Goal: Task Accomplishment & Management: Complete application form

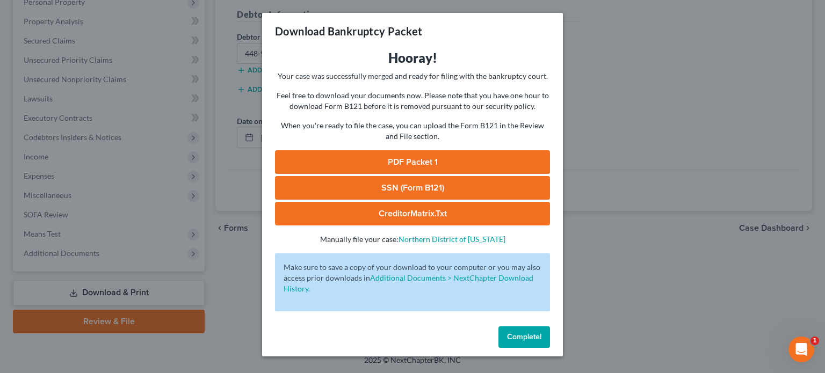
click at [536, 338] on span "Complete!" at bounding box center [524, 336] width 34 height 9
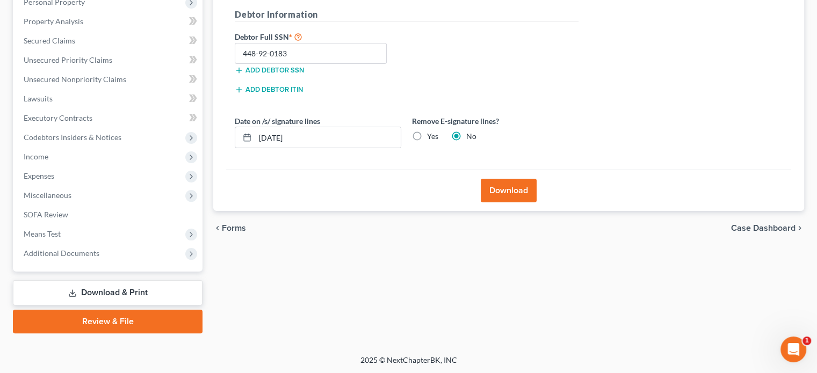
click at [142, 295] on link "Download & Print" at bounding box center [108, 292] width 190 height 25
click at [144, 291] on link "Download & Print" at bounding box center [108, 292] width 190 height 25
click at [793, 351] on icon "Open Intercom Messenger" at bounding box center [793, 350] width 18 height 18
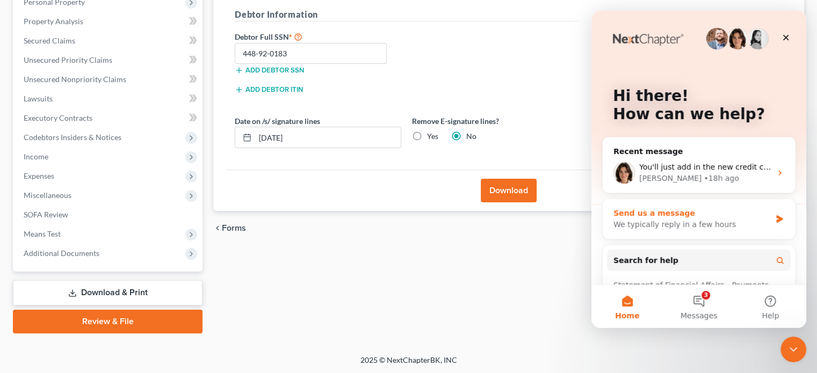
click at [638, 219] on div "We typically reply in a few hours" at bounding box center [691, 224] width 157 height 11
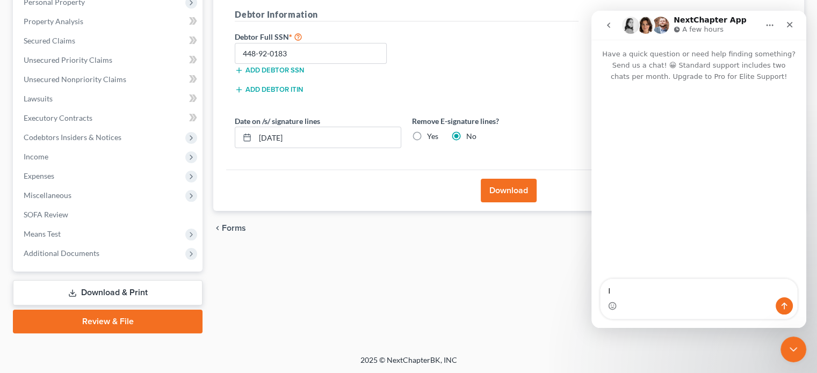
type textarea "I"
click at [755, 281] on textarea "How do I file with pacer now with MFA Rules. I hav codes" at bounding box center [698, 282] width 197 height 29
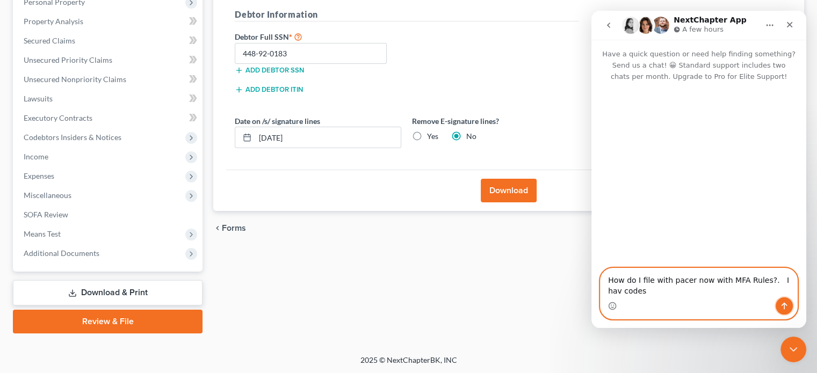
drag, startPoint x: 779, startPoint y: 307, endPoint x: 743, endPoint y: 295, distance: 38.2
click at [740, 307] on div "Intercom messenger" at bounding box center [698, 305] width 197 height 17
click at [782, 280] on textarea "How do I file with pacer now with MFA Rules?. I hav codes" at bounding box center [698, 282] width 197 height 29
type textarea "How do I file with pacer now with MFA Rules?. I have codes"
click at [787, 303] on icon "Send a message…" at bounding box center [784, 306] width 9 height 9
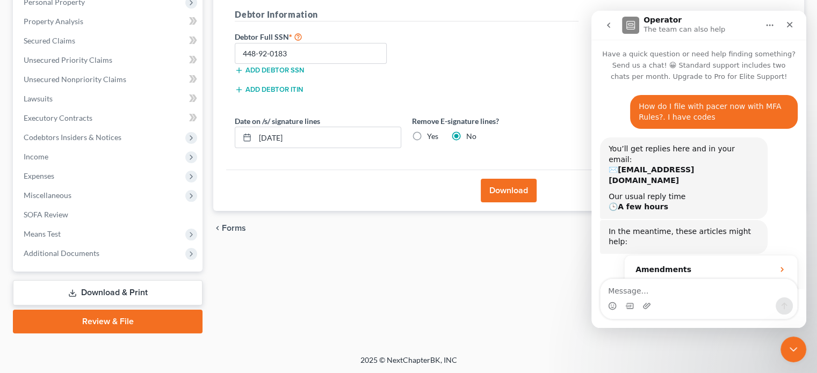
scroll to position [79, 0]
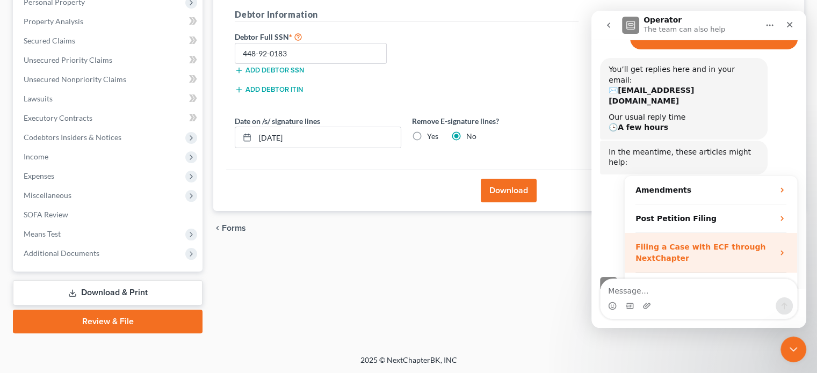
click at [698, 242] on div "Filing a Case with ECF through NextChapter" at bounding box center [704, 253] width 138 height 23
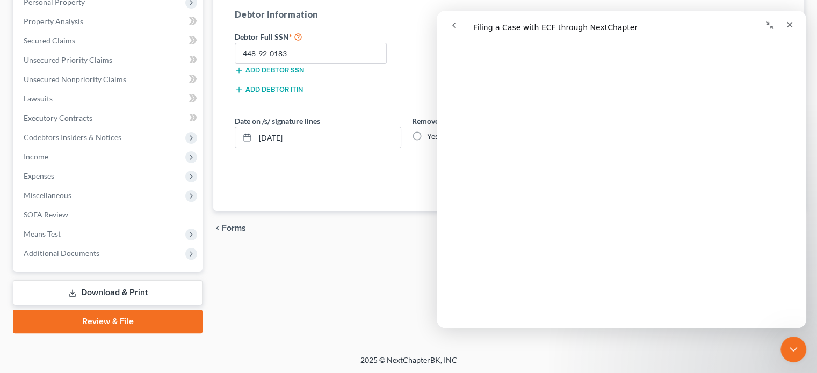
scroll to position [0, 0]
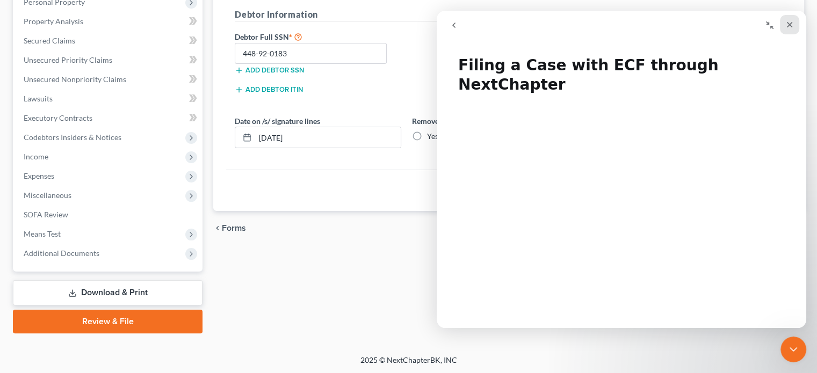
click at [790, 25] on icon "Close" at bounding box center [790, 25] width 6 height 6
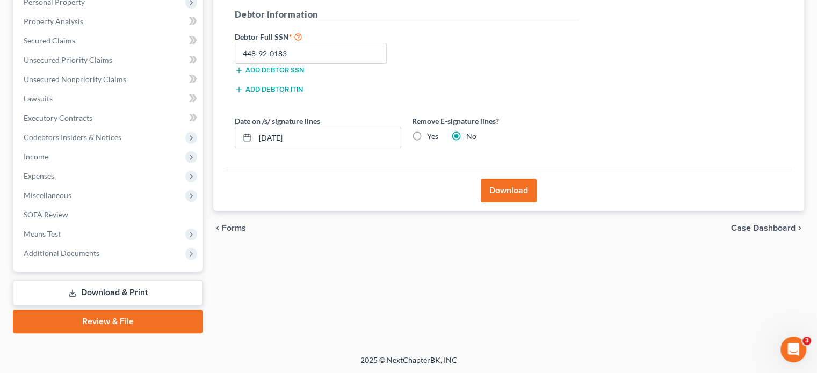
click at [151, 325] on link "Review & File" at bounding box center [108, 322] width 190 height 24
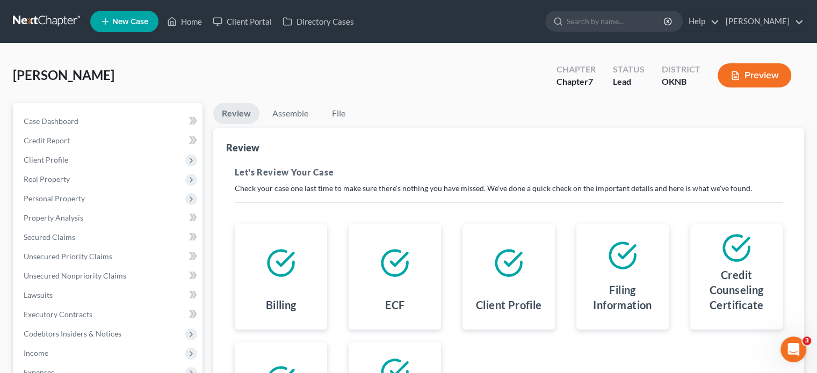
click at [608, 278] on div "Filing Information" at bounding box center [622, 299] width 75 height 43
click at [617, 268] on icon at bounding box center [622, 256] width 30 height 30
click at [346, 113] on link "File" at bounding box center [338, 113] width 34 height 21
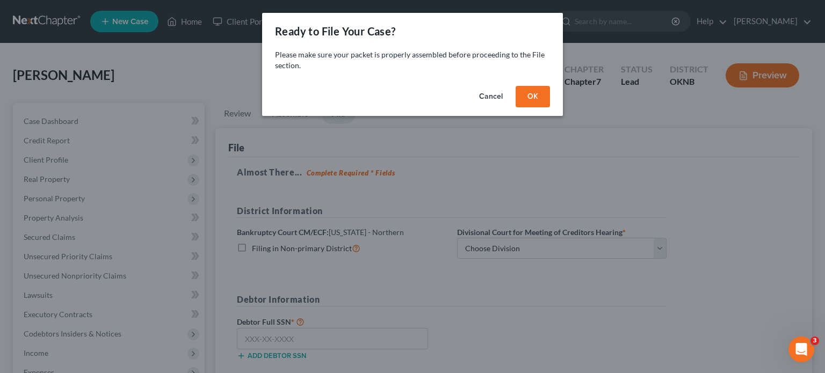
click at [248, 341] on div "Ready to File Your Case? Please make sure your packet is properly assembled bef…" at bounding box center [412, 186] width 825 height 373
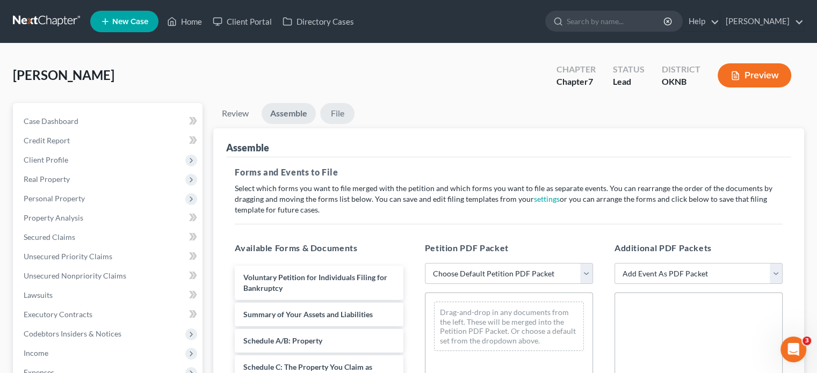
click at [337, 117] on link "File" at bounding box center [337, 113] width 34 height 21
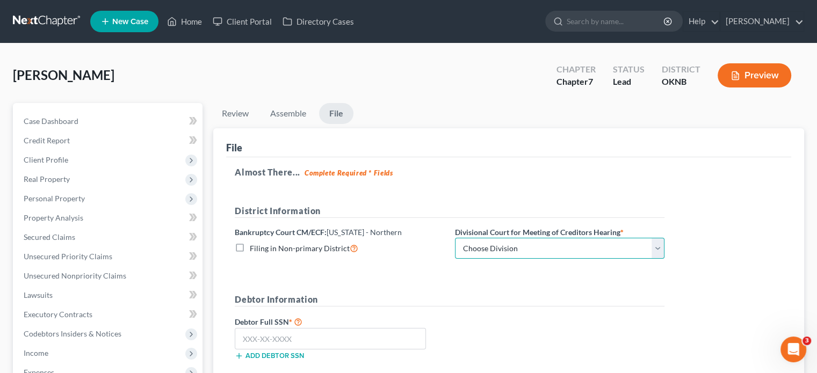
click at [659, 248] on select "Choose Division Tulsa" at bounding box center [559, 248] width 209 height 21
select select "0"
click at [455, 238] on select "Choose Division Tulsa" at bounding box center [559, 248] width 209 height 21
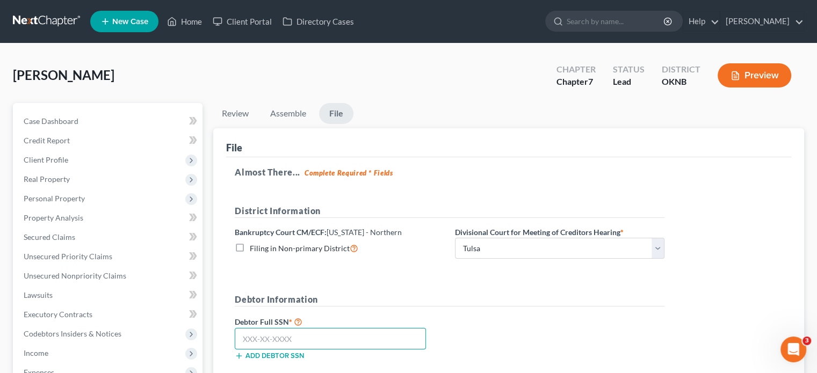
click at [242, 342] on input "text" at bounding box center [330, 338] width 191 height 21
type input "448-92-0183"
click at [331, 115] on link "File" at bounding box center [336, 113] width 34 height 21
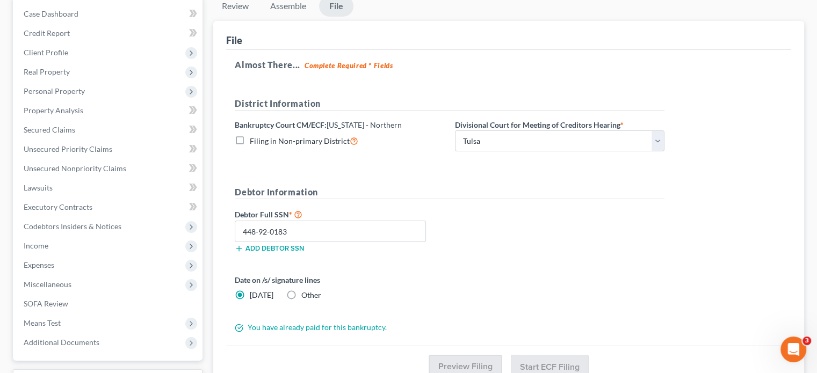
scroll to position [161, 0]
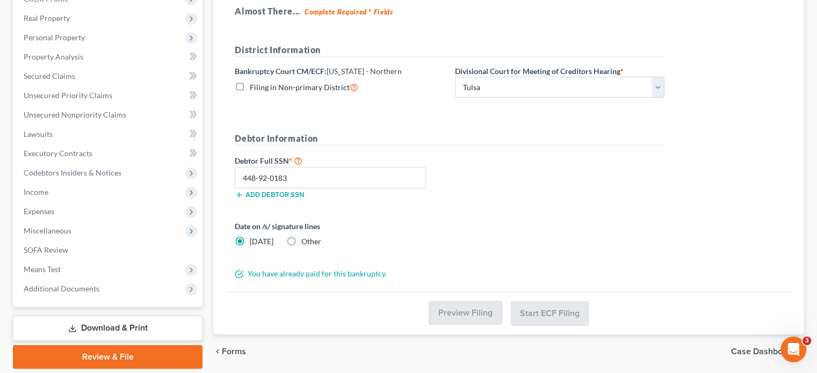
click at [177, 350] on link "Review & File" at bounding box center [108, 357] width 190 height 24
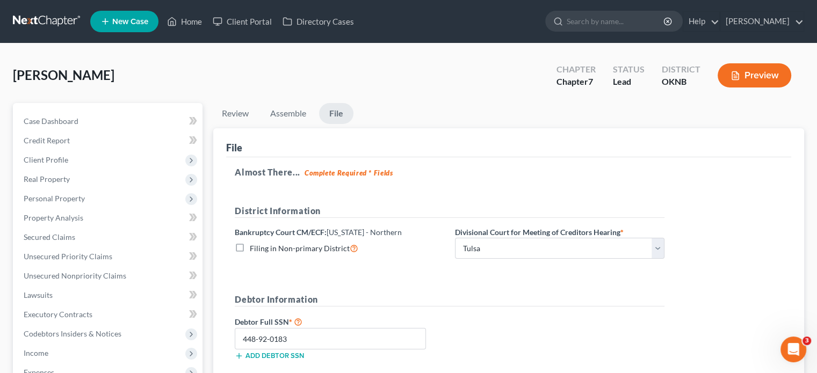
click at [344, 112] on link "File" at bounding box center [336, 113] width 34 height 21
click at [752, 75] on button "Preview" at bounding box center [754, 75] width 74 height 24
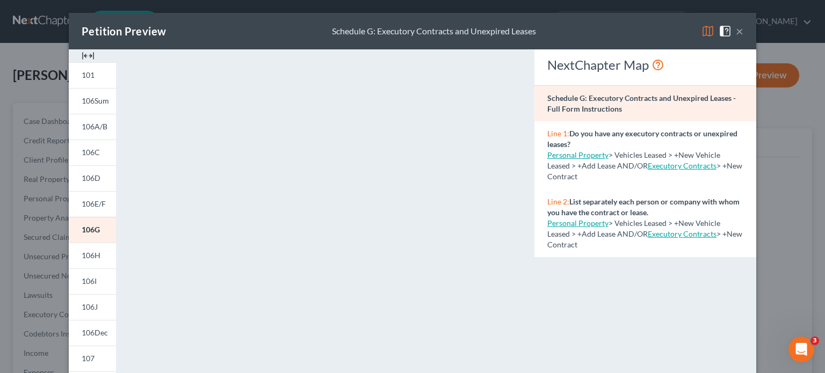
scroll to position [215, 0]
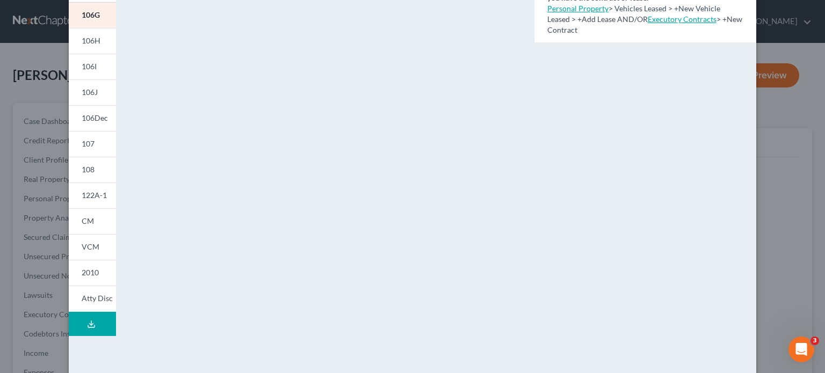
click at [91, 322] on line at bounding box center [91, 323] width 0 height 4
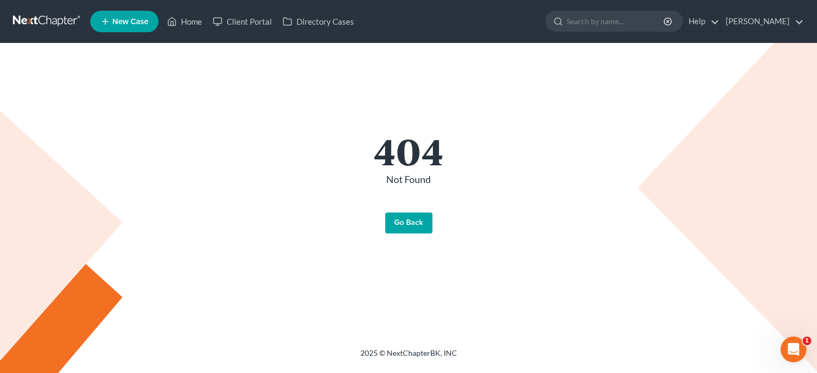
click at [408, 227] on link "Go Back" at bounding box center [408, 223] width 47 height 21
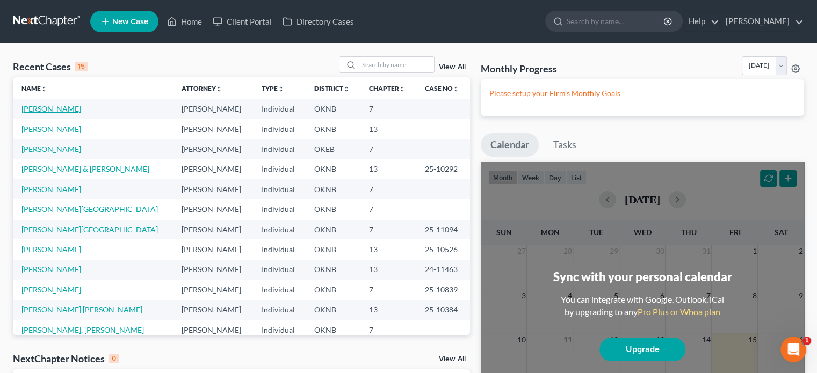
click at [64, 111] on link "Cain, Randolph" at bounding box center [51, 108] width 60 height 9
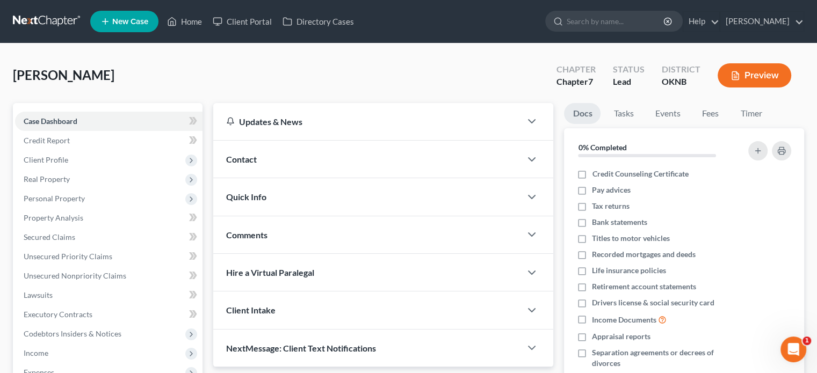
scroll to position [197, 0]
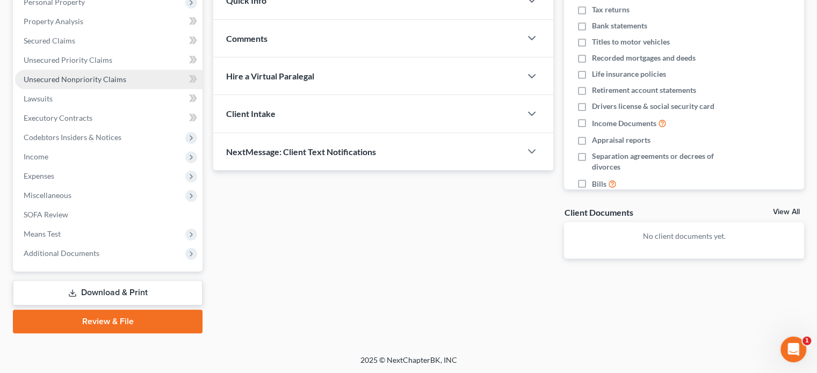
click at [78, 81] on span "Unsecured Nonpriority Claims" at bounding box center [75, 79] width 103 height 9
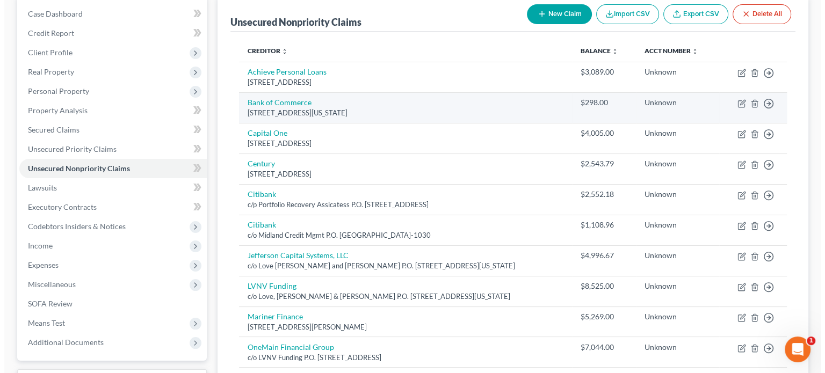
scroll to position [161, 0]
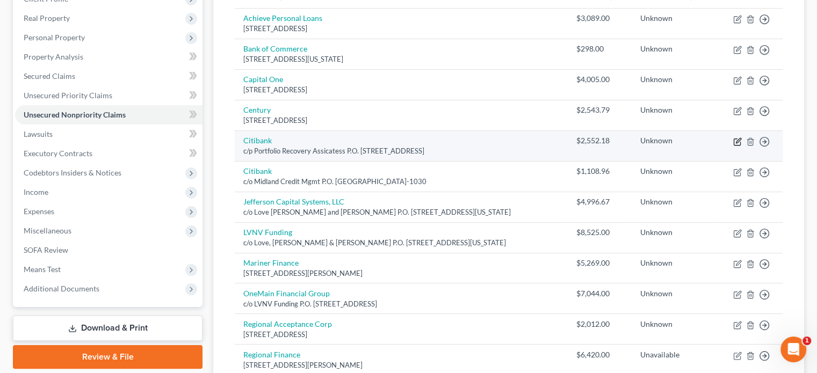
click at [739, 140] on icon "button" at bounding box center [738, 140] width 5 height 5
select select "48"
select select "2"
select select "0"
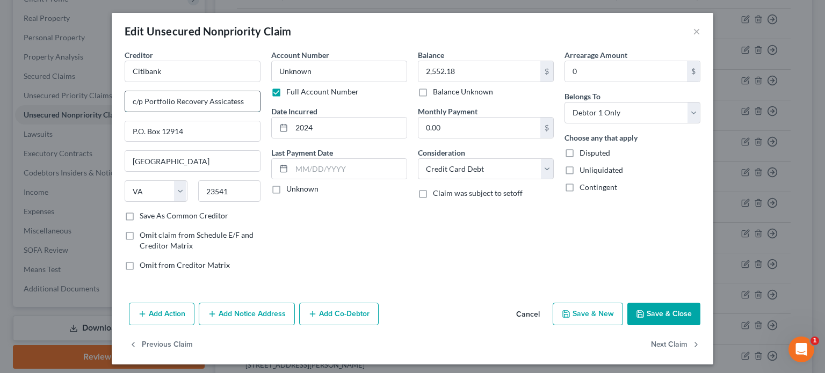
click at [214, 100] on input "c/p Portfolio Recovery Assicatess" at bounding box center [192, 101] width 135 height 20
click at [239, 103] on input "c/p Portfolio Recovery Associatess" at bounding box center [192, 101] width 135 height 20
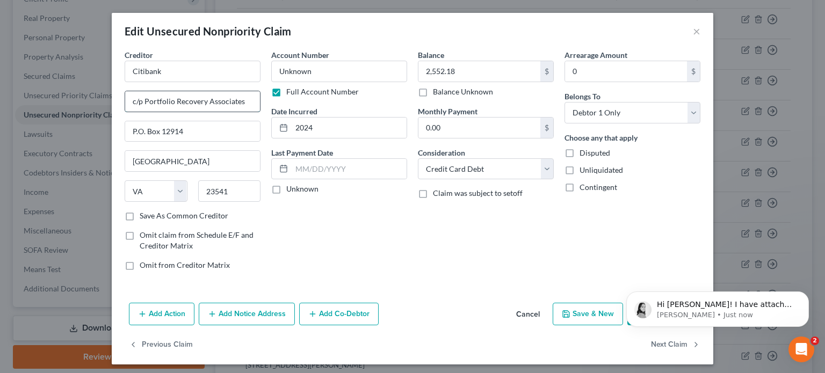
scroll to position [0, 0]
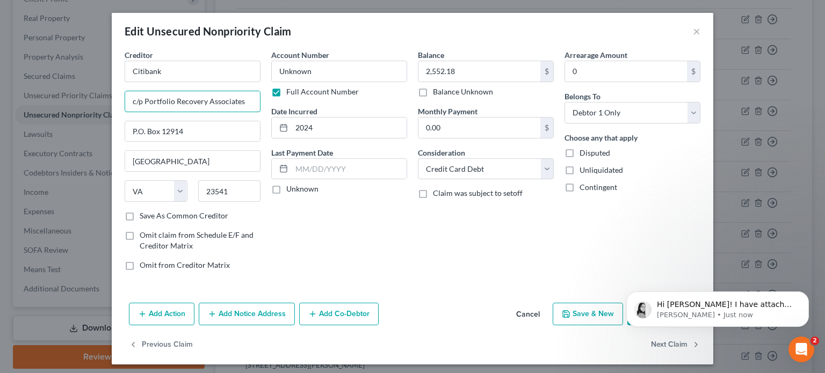
type input "c/p Portfolio Recovery Associates"
click at [666, 261] on div "Arrearage Amount 0 $ Belongs To * Select Debtor 1 Only Debtor 2 Only Debtor 1 A…" at bounding box center [632, 164] width 147 height 230
click at [622, 319] on body "Hi James! I have attached a help center article with more information on filing…" at bounding box center [717, 306] width 206 height 67
click at [666, 312] on p "Lindsey • Just now" at bounding box center [726, 315] width 139 height 10
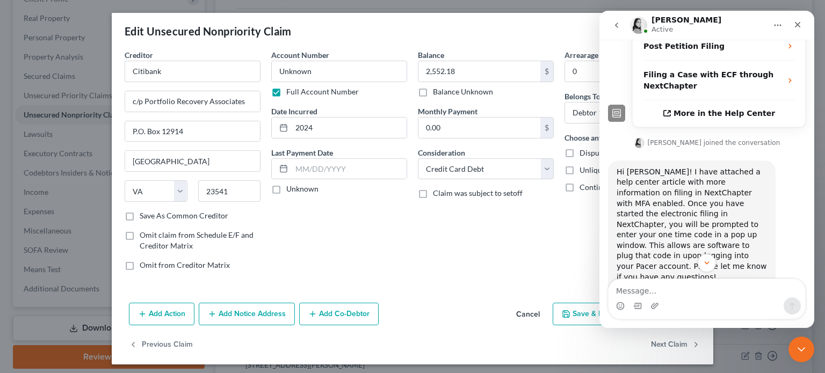
scroll to position [311, 0]
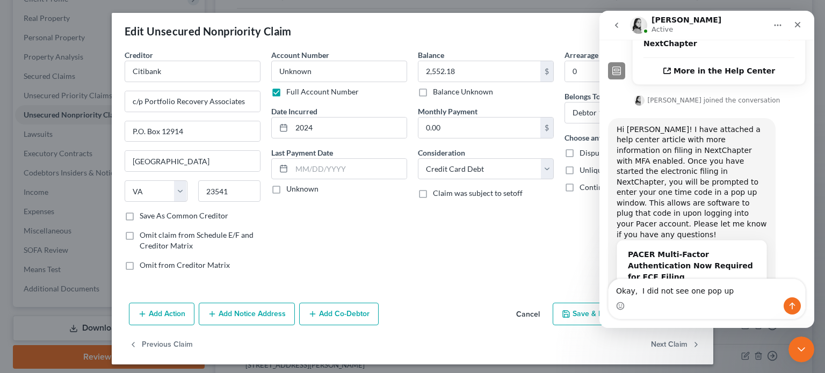
type textarea "Okay, I did not see one pop up"
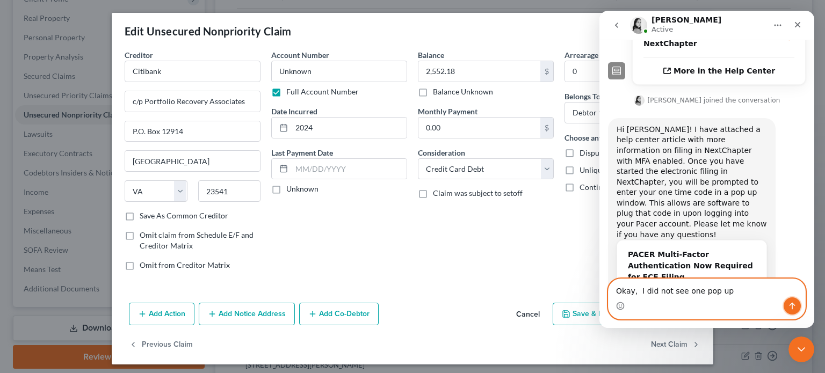
click at [795, 307] on icon "Send a message…" at bounding box center [792, 306] width 9 height 9
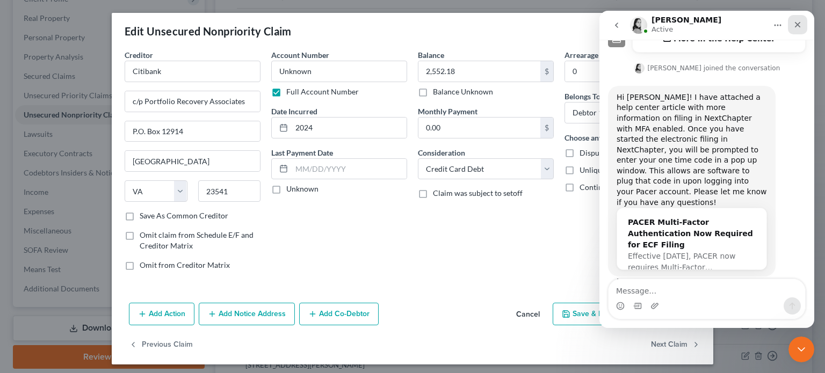
click at [797, 23] on icon "Close" at bounding box center [797, 24] width 9 height 9
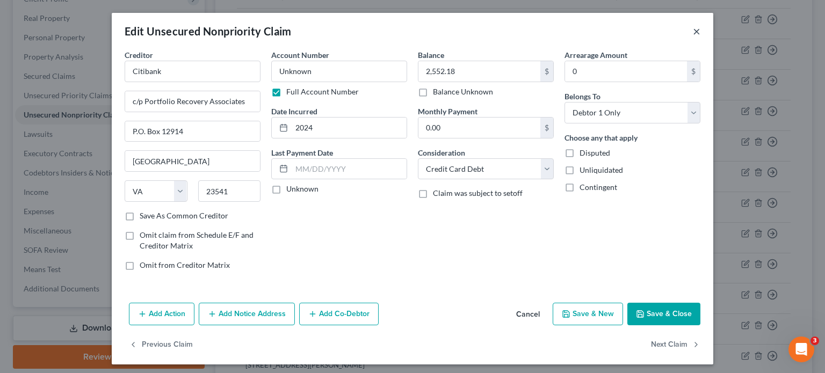
click at [693, 30] on button "×" at bounding box center [697, 31] width 8 height 13
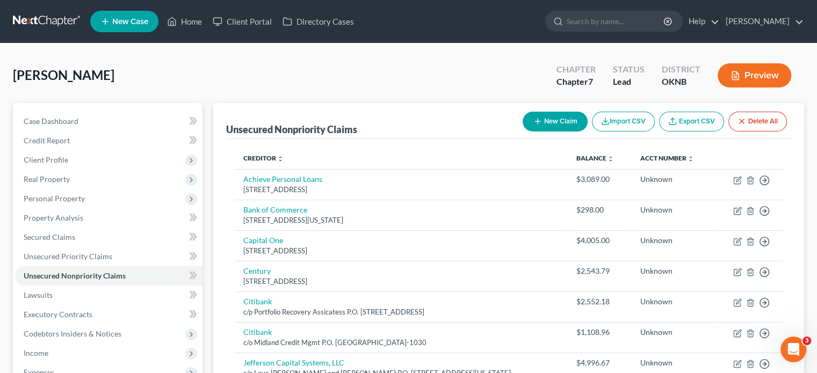
scroll to position [268, 0]
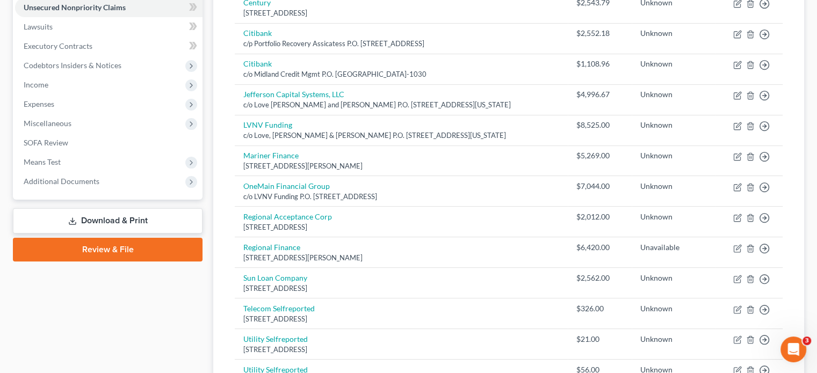
click at [112, 223] on link "Download & Print" at bounding box center [108, 220] width 190 height 25
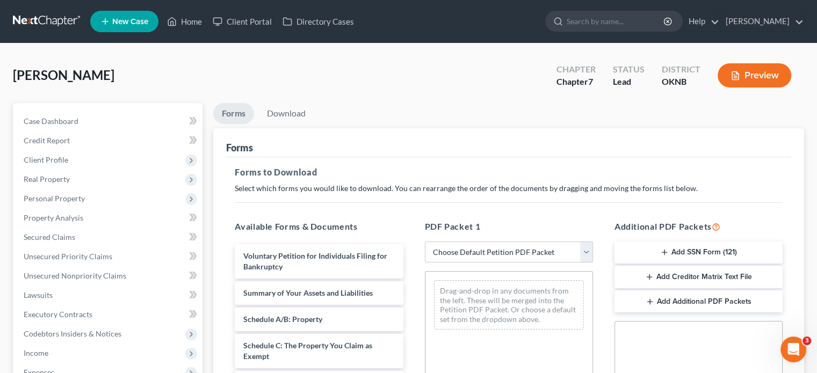
click at [587, 256] on select "Choose Default Petition PDF Packet Complete Bankruptcy Petition (all forms and …" at bounding box center [509, 252] width 168 height 21
select select "0"
click at [425, 242] on select "Choose Default Petition PDF Packet Complete Bankruptcy Petition (all forms and …" at bounding box center [509, 252] width 168 height 21
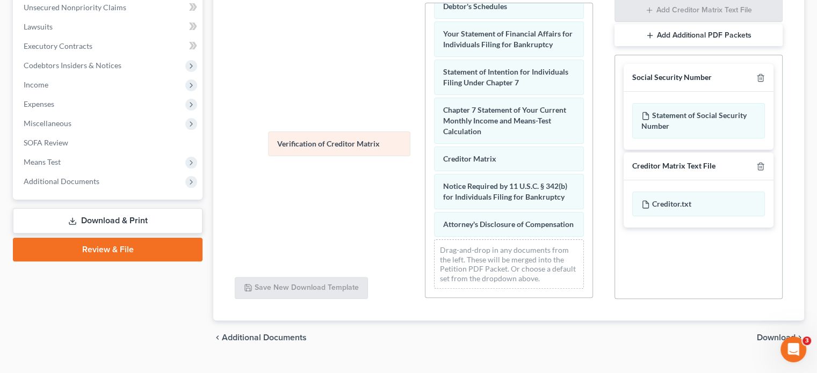
scroll to position [373, 0]
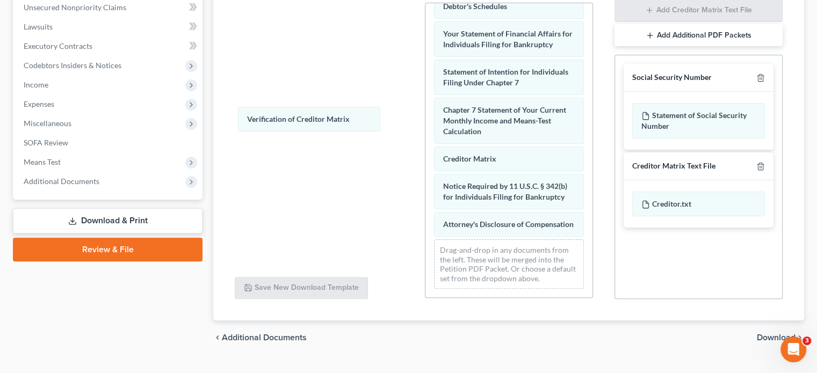
drag, startPoint x: 475, startPoint y: 149, endPoint x: 275, endPoint y: 118, distance: 201.7
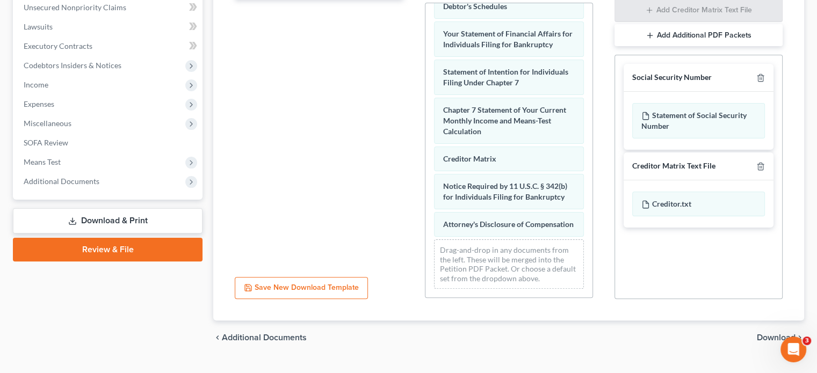
scroll to position [0, 0]
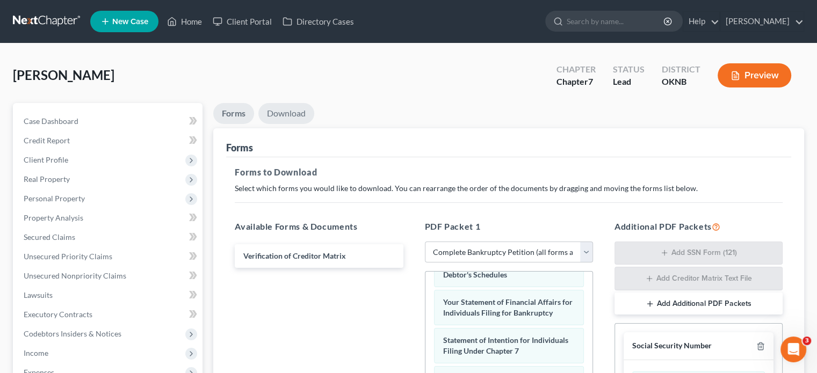
click at [292, 113] on link "Download" at bounding box center [286, 113] width 56 height 21
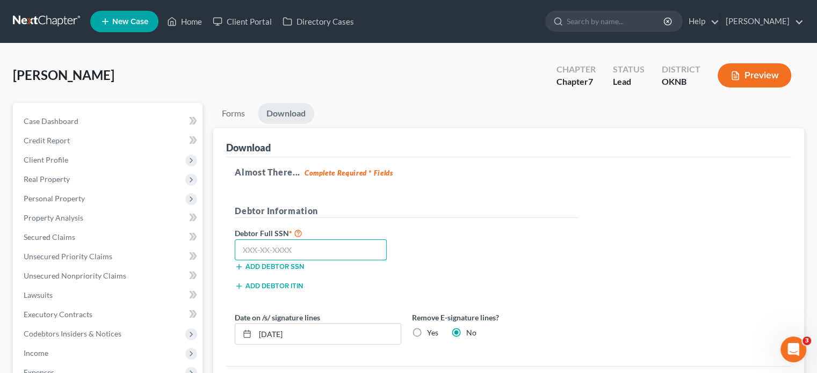
click at [241, 246] on input "text" at bounding box center [311, 249] width 152 height 21
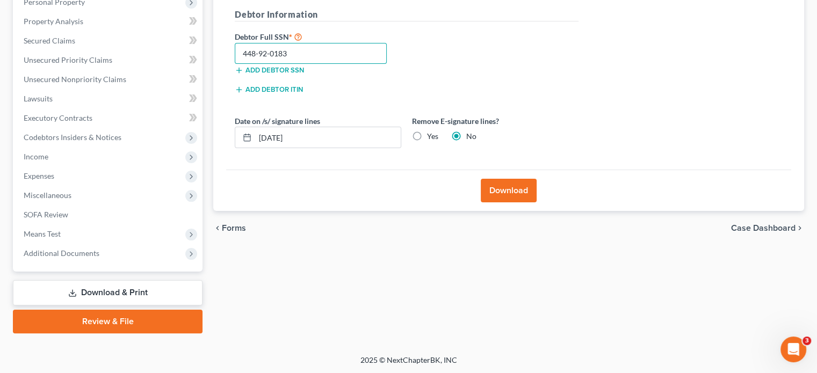
type input "448-92-0183"
click at [496, 194] on button "Download" at bounding box center [509, 191] width 56 height 24
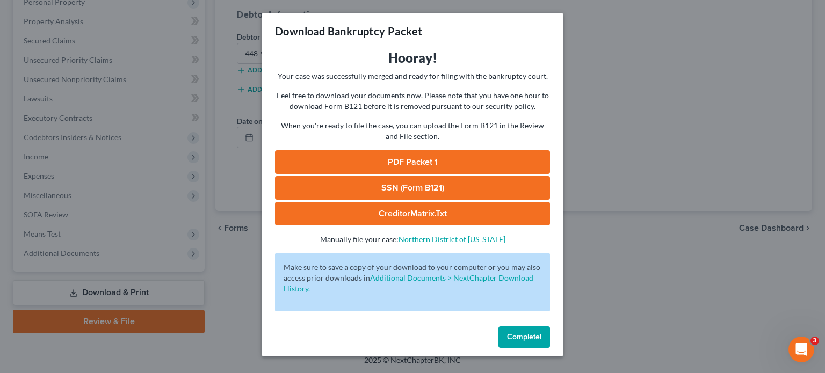
click at [161, 324] on div "Download Bankruptcy Packet Hooray! Your case was successfully merged and ready …" at bounding box center [412, 186] width 825 height 373
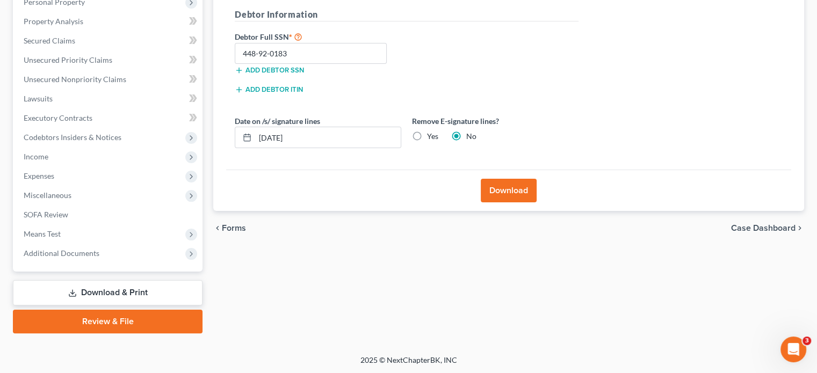
click at [161, 324] on link "Review & File" at bounding box center [108, 322] width 190 height 24
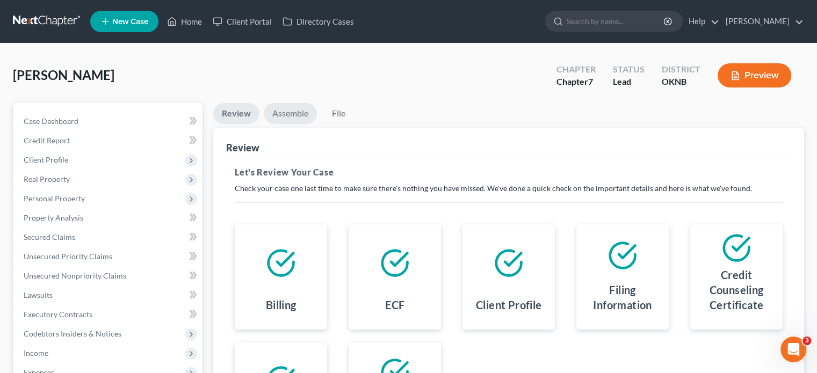
click at [292, 112] on link "Assemble" at bounding box center [290, 113] width 53 height 21
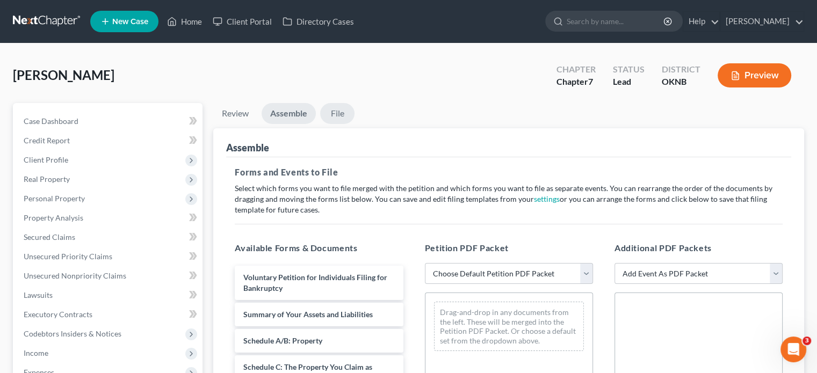
click at [339, 118] on link "File" at bounding box center [337, 113] width 34 height 21
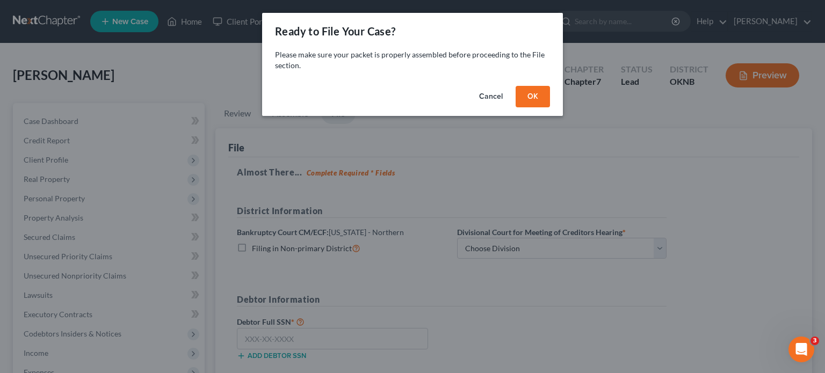
click at [490, 172] on div "Ready to File Your Case? Please make sure your packet is properly assembled bef…" at bounding box center [412, 186] width 825 height 373
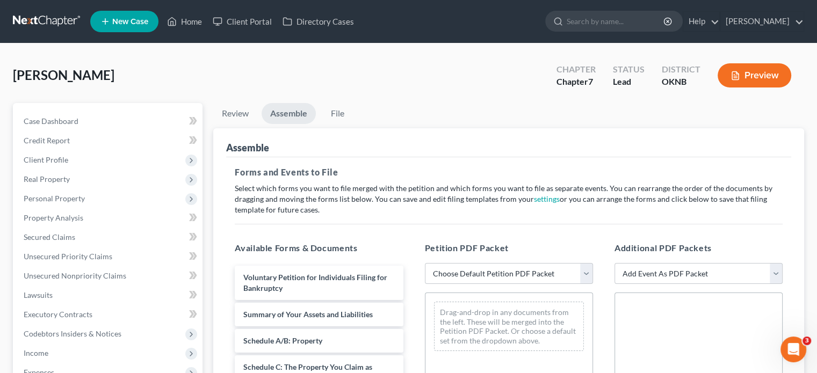
scroll to position [161, 0]
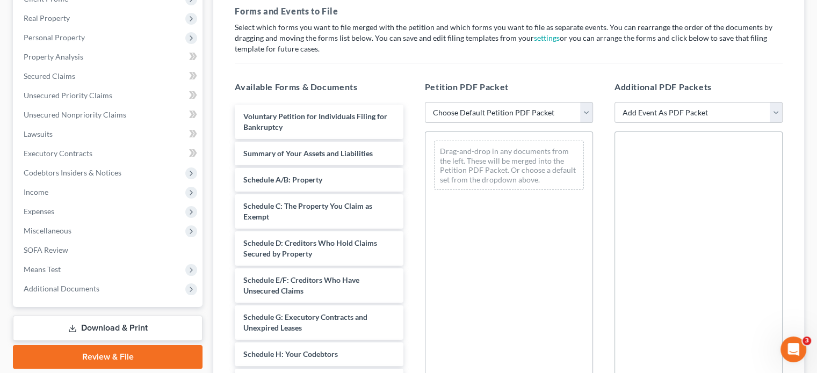
click at [581, 115] on select "Choose Default Petition PDF Packet Emergency Filing (Voluntary Petition and Cre…" at bounding box center [509, 112] width 168 height 21
select select "1"
click at [425, 102] on select "Choose Default Petition PDF Packet Emergency Filing (Voluntary Petition and Cre…" at bounding box center [509, 112] width 168 height 21
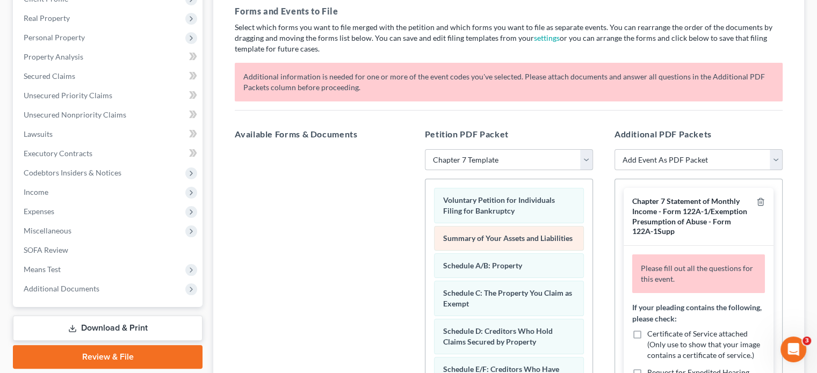
scroll to position [215, 0]
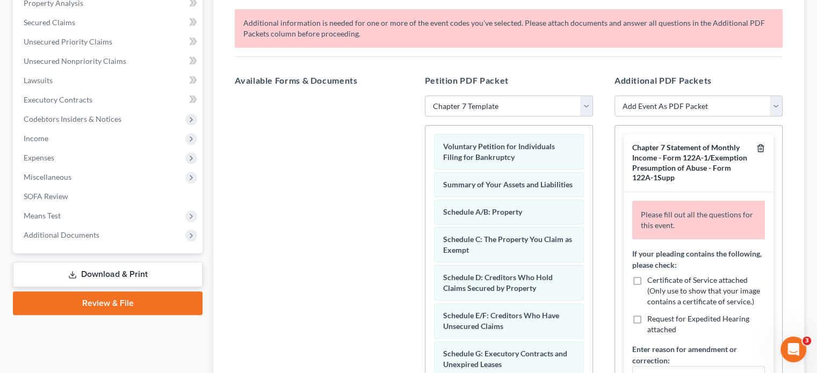
click at [756, 147] on icon "button" at bounding box center [760, 148] width 9 height 9
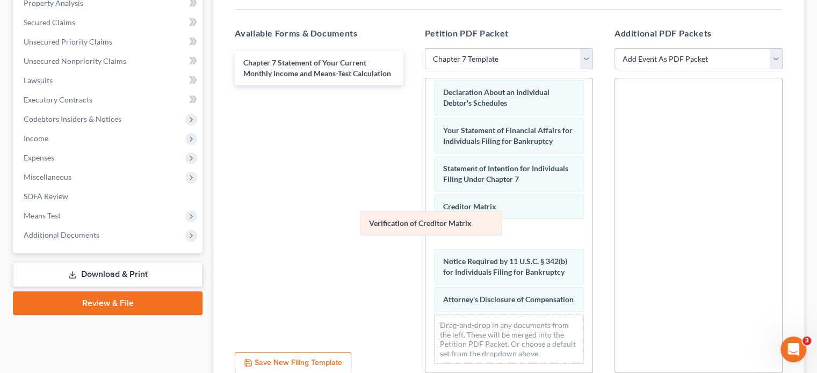
scroll to position [324, 0]
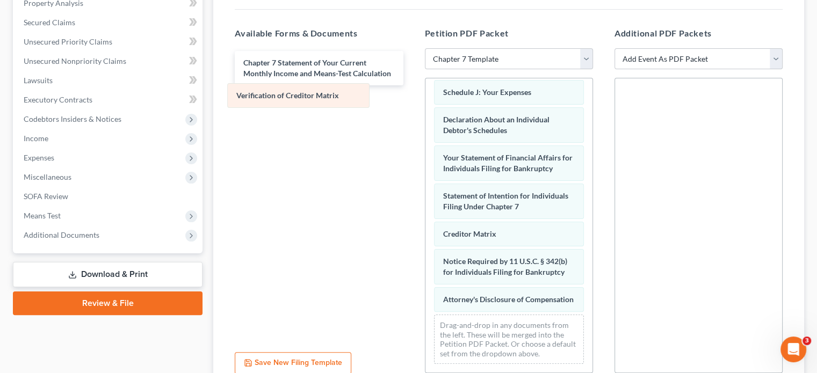
drag, startPoint x: 463, startPoint y: 220, endPoint x: 260, endPoint y: 91, distance: 240.4
click at [425, 91] on div "Verification of Creditor Matrix Voluntary Petition for Individuals Filing for B…" at bounding box center [508, 71] width 167 height 601
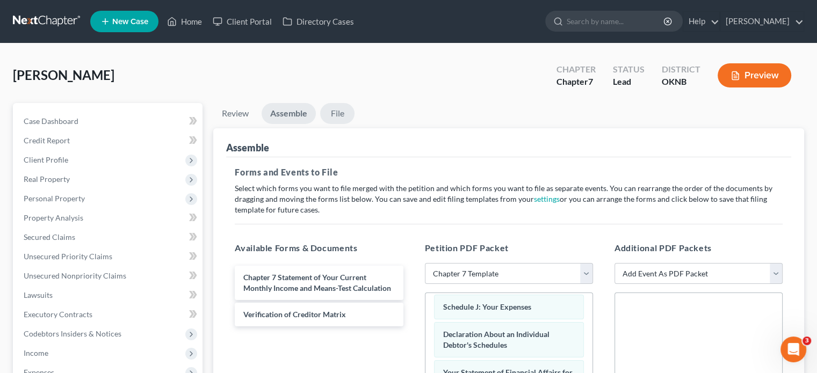
click at [339, 114] on link "File" at bounding box center [337, 113] width 34 height 21
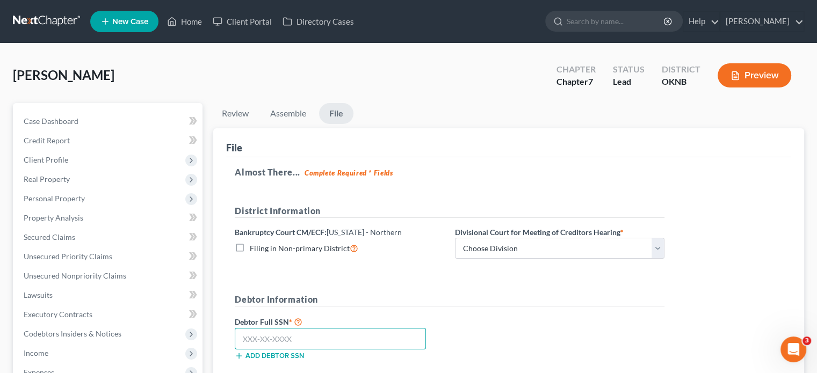
click at [243, 342] on input "text" at bounding box center [330, 338] width 191 height 21
type input "448-92-0183"
click at [664, 249] on div "Divisional Court for Meeting of Creditors Hearing * Choose Division Tulsa" at bounding box center [559, 243] width 220 height 33
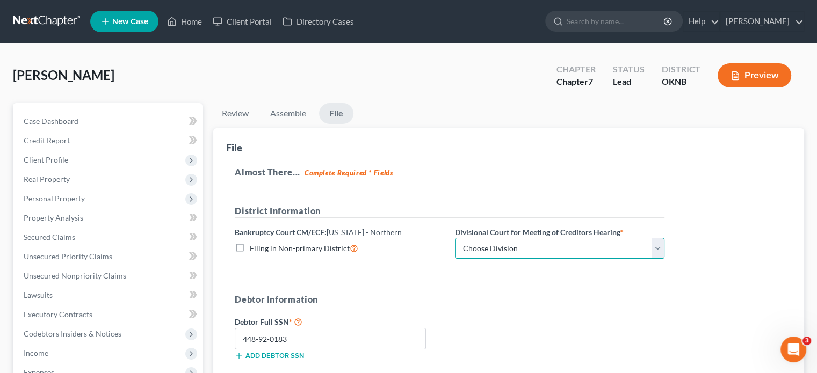
click at [659, 253] on select "Choose Division Tulsa" at bounding box center [559, 248] width 209 height 21
select select "0"
click at [455, 238] on select "Choose Division Tulsa" at bounding box center [559, 248] width 209 height 21
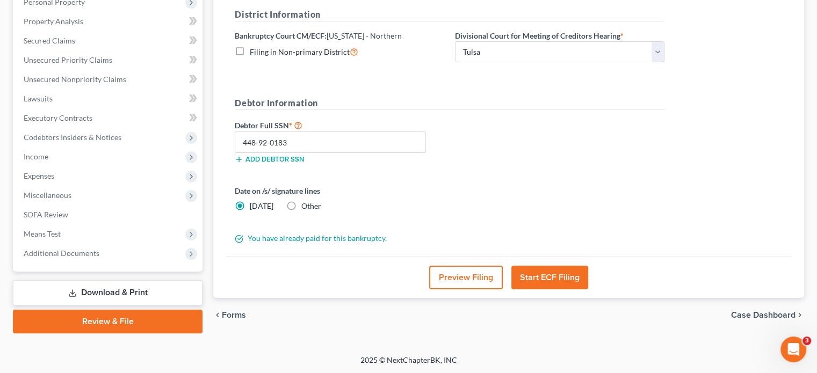
click at [554, 275] on button "Start ECF Filing" at bounding box center [549, 278] width 77 height 24
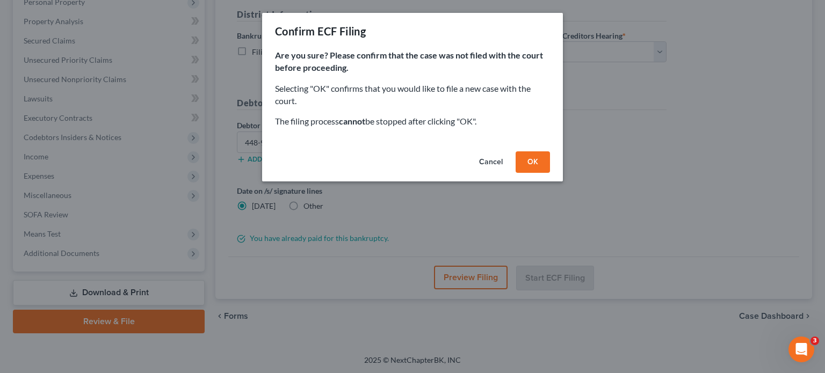
click at [536, 165] on button "OK" at bounding box center [532, 161] width 34 height 21
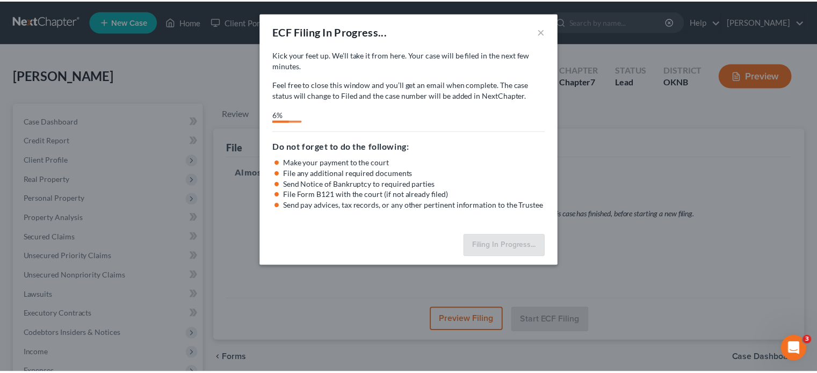
scroll to position [367, 0]
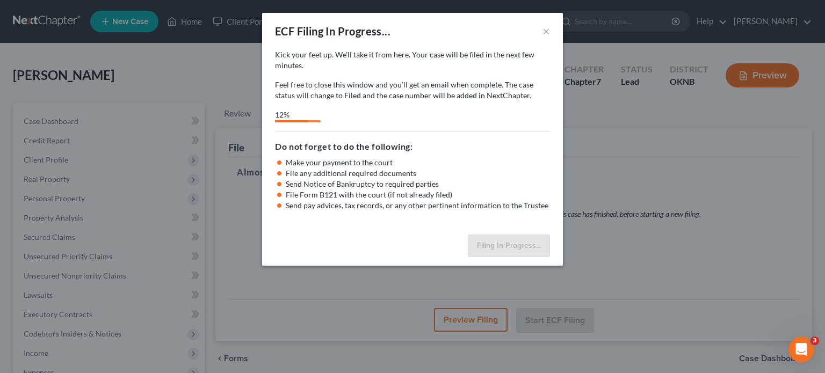
select select "0"
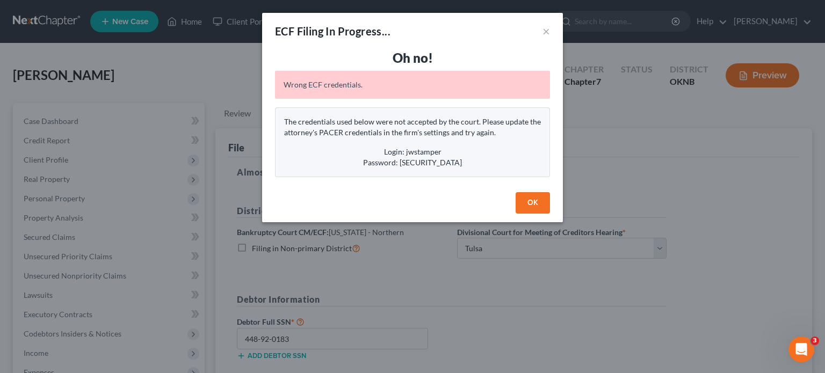
click at [526, 199] on button "OK" at bounding box center [532, 202] width 34 height 21
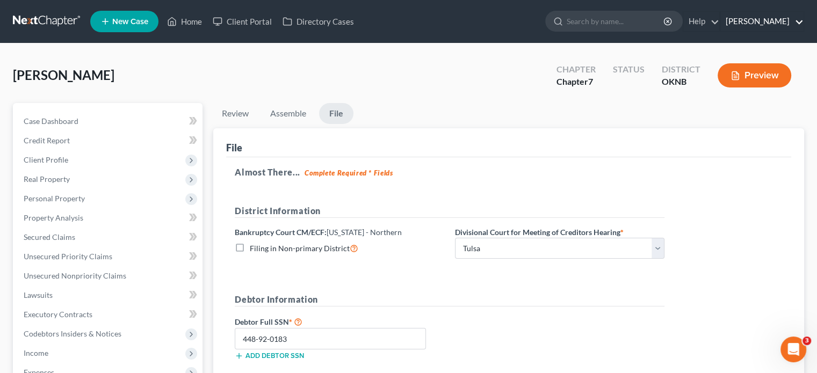
click at [748, 20] on link "[PERSON_NAME]" at bounding box center [761, 21] width 83 height 19
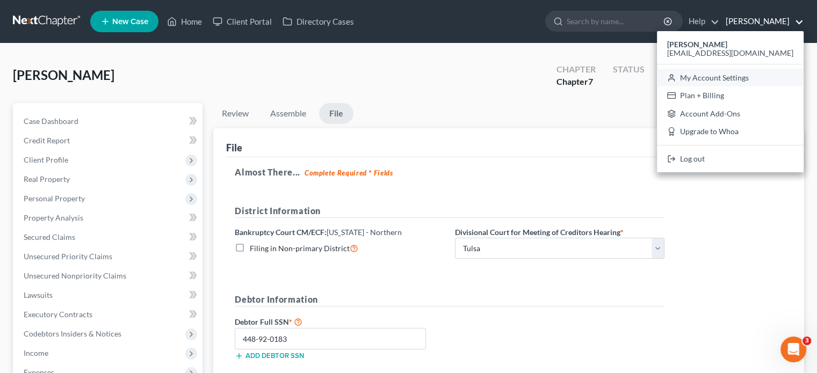
click at [756, 77] on link "My Account Settings" at bounding box center [730, 78] width 147 height 18
select select "23"
select select "37"
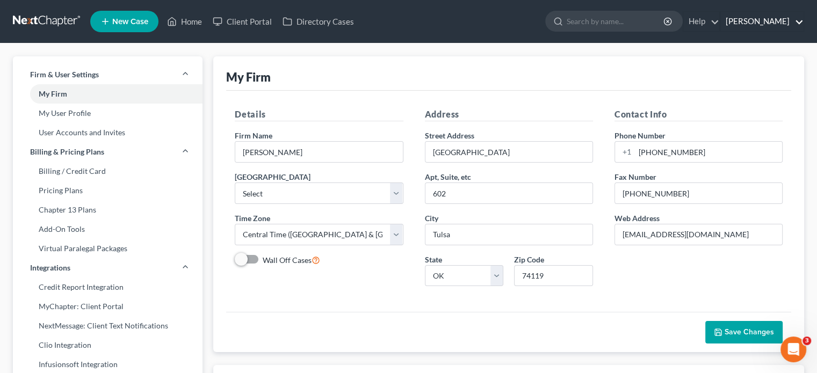
click at [798, 22] on link "[PERSON_NAME]" at bounding box center [761, 21] width 83 height 19
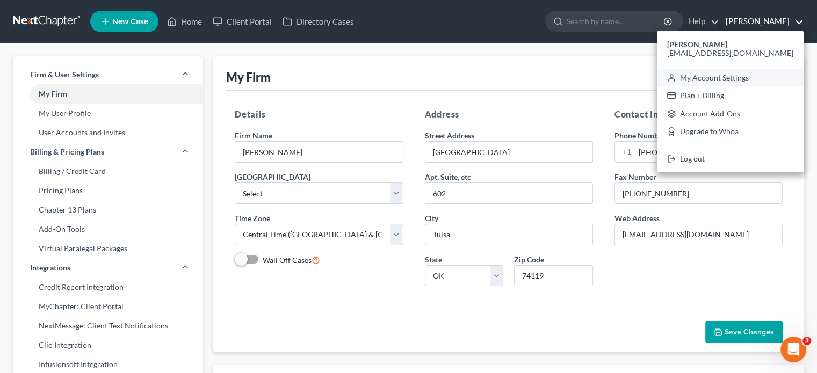
click at [754, 80] on link "My Account Settings" at bounding box center [730, 78] width 147 height 18
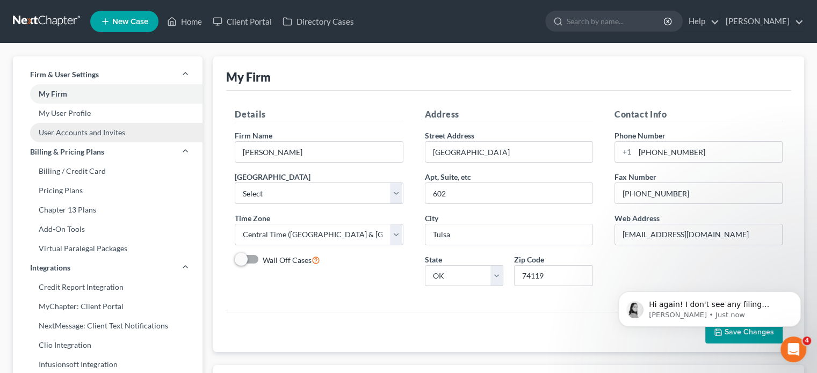
scroll to position [399, 0]
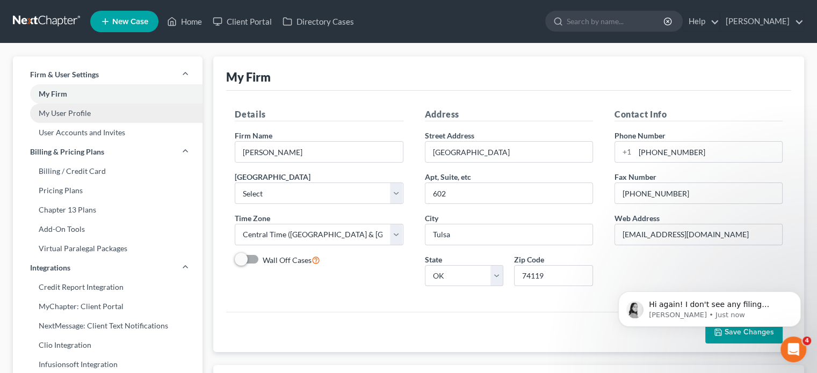
click at [78, 115] on link "My User Profile" at bounding box center [108, 113] width 190 height 19
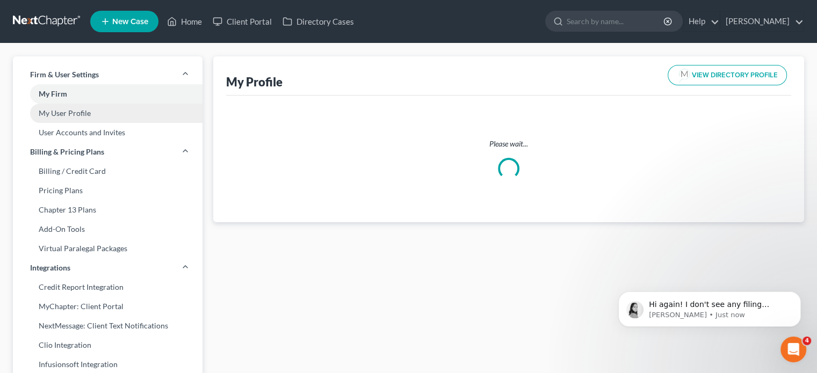
select select "37"
select select "64"
select select "attorney"
select select "0"
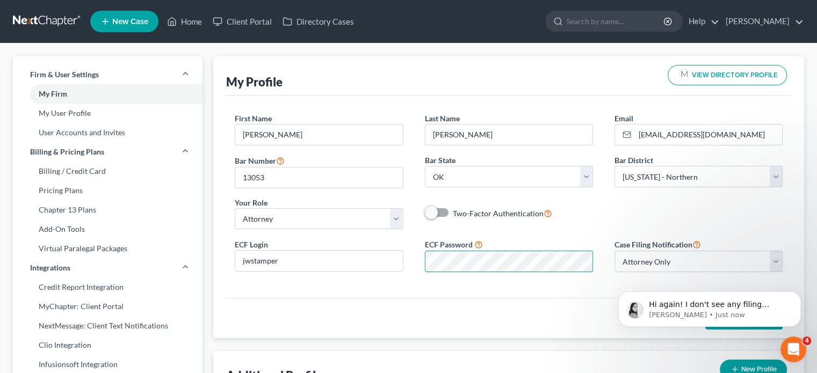
click at [409, 262] on div "ECF Login jwstamper ECF Password Case Filing Notification Select Attorney Only …" at bounding box center [508, 259] width 569 height 43
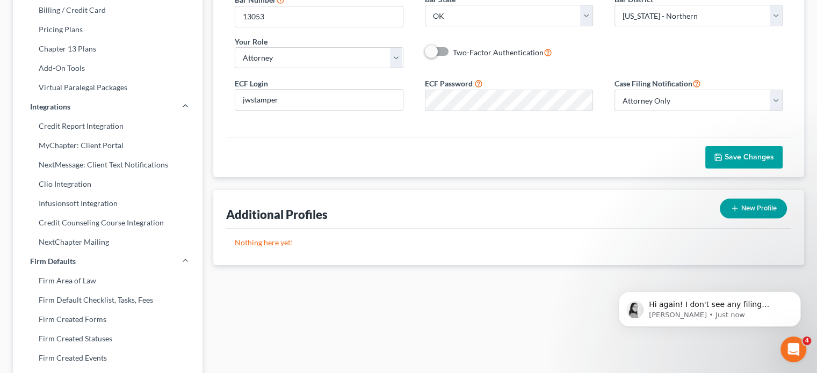
click at [727, 154] on span "Save Changes" at bounding box center [748, 156] width 49 height 9
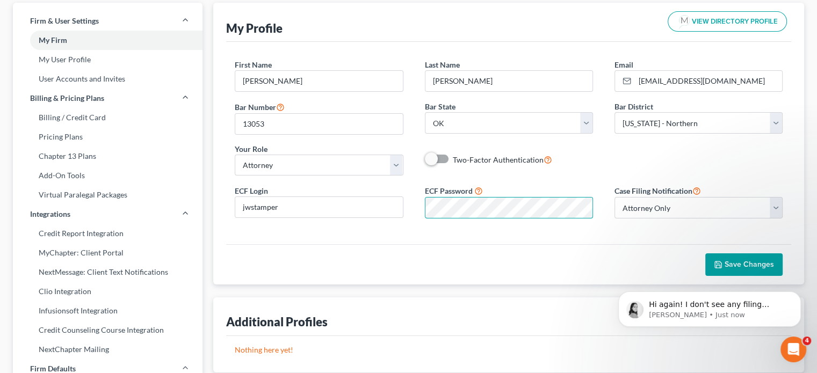
scroll to position [0, 0]
click at [434, 218] on div "ECF Login jwstamper ECF Password Case Filing Notification Select Attorney Only …" at bounding box center [508, 205] width 569 height 43
click at [731, 260] on span "Save Changes" at bounding box center [748, 264] width 49 height 9
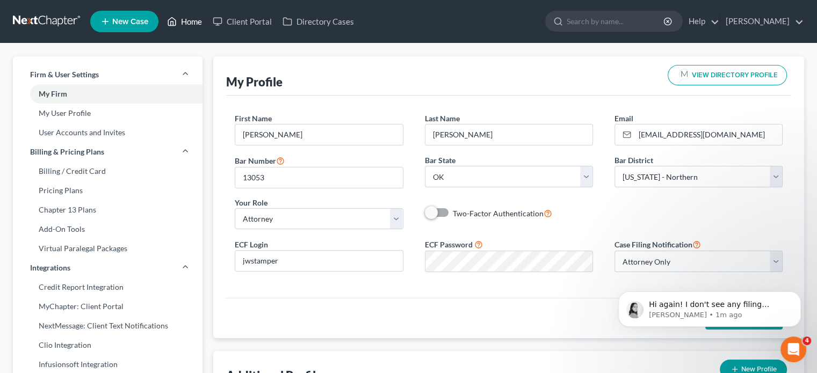
click at [189, 22] on link "Home" at bounding box center [185, 21] width 46 height 19
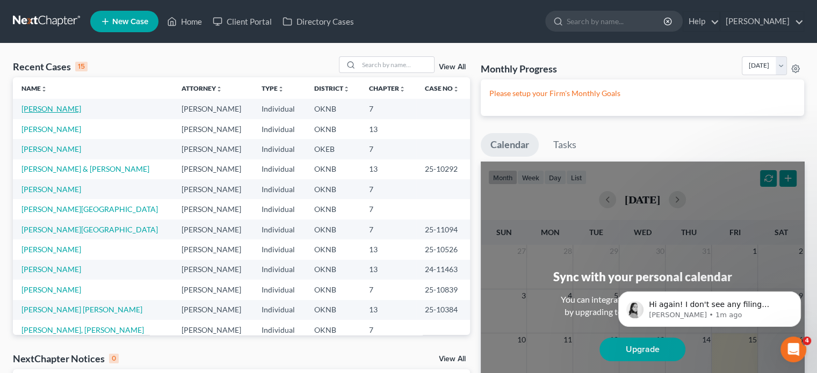
click at [54, 109] on link "Cain, Randolph" at bounding box center [51, 108] width 60 height 9
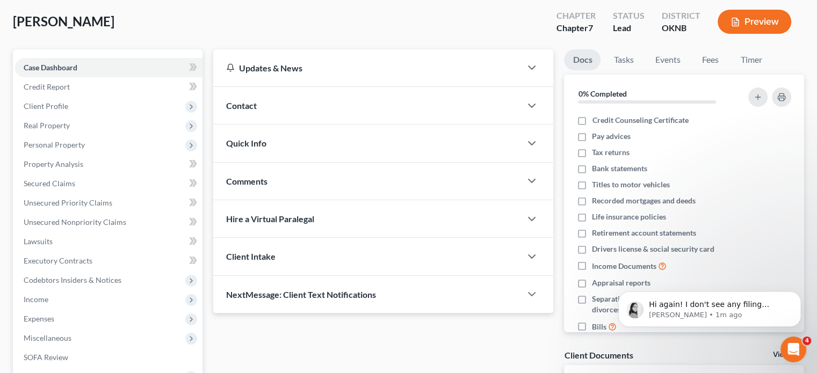
scroll to position [197, 0]
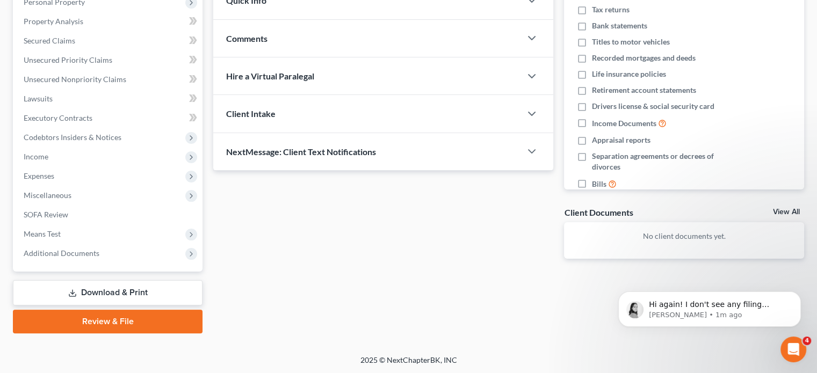
click at [173, 322] on link "Review & File" at bounding box center [108, 322] width 190 height 24
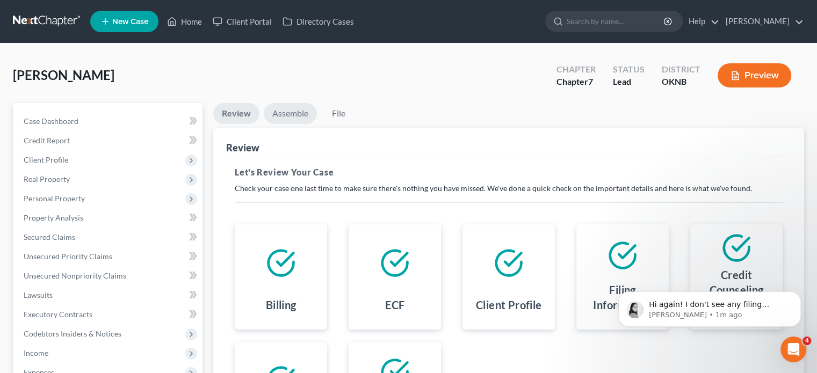
click at [301, 114] on link "Assemble" at bounding box center [290, 113] width 53 height 21
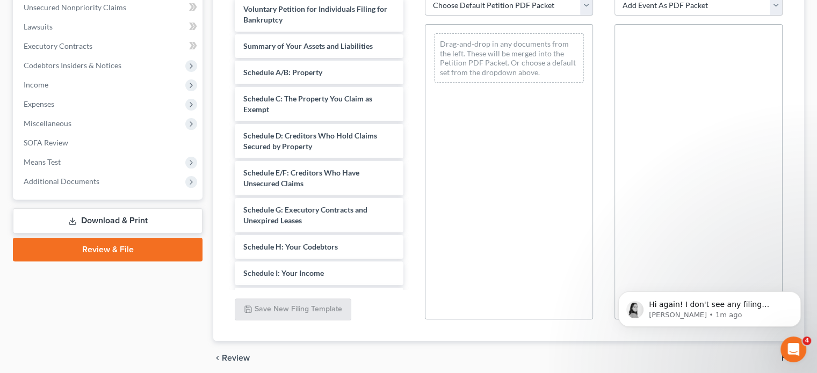
scroll to position [262, 0]
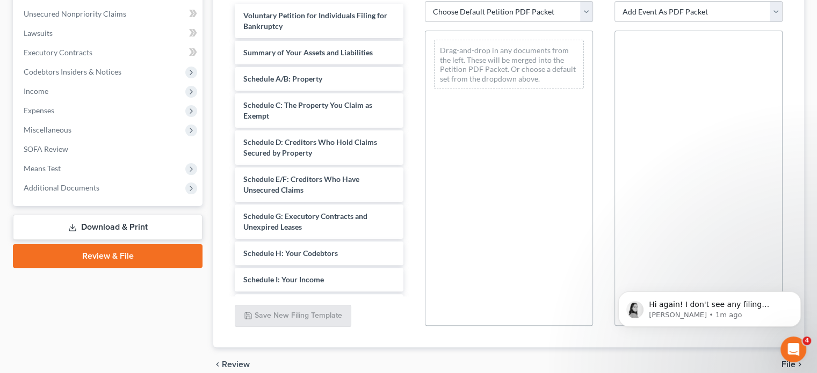
click at [584, 4] on select "Choose Default Petition PDF Packet Emergency Filing (Voluntary Petition and Cre…" at bounding box center [509, 11] width 168 height 21
select select "1"
click at [425, 1] on select "Choose Default Petition PDF Packet Emergency Filing (Voluntary Petition and Cre…" at bounding box center [509, 11] width 168 height 21
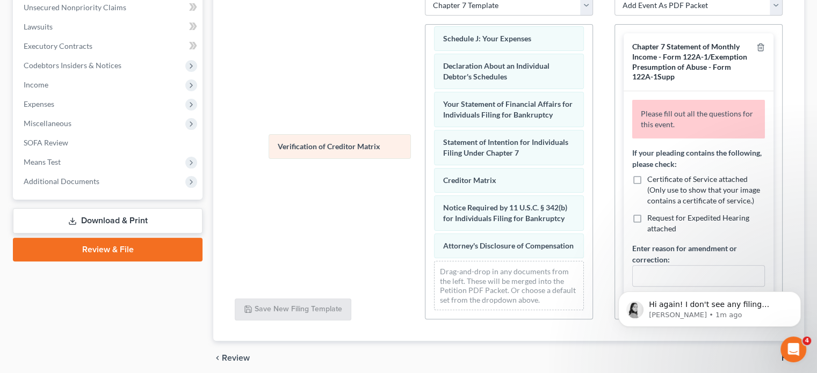
scroll to position [324, 0]
drag, startPoint x: 492, startPoint y: 172, endPoint x: 324, endPoint y: 103, distance: 181.8
click at [425, 104] on div "Verification of Creditor Matrix Voluntary Petition for Individuals Filing for B…" at bounding box center [508, 18] width 167 height 601
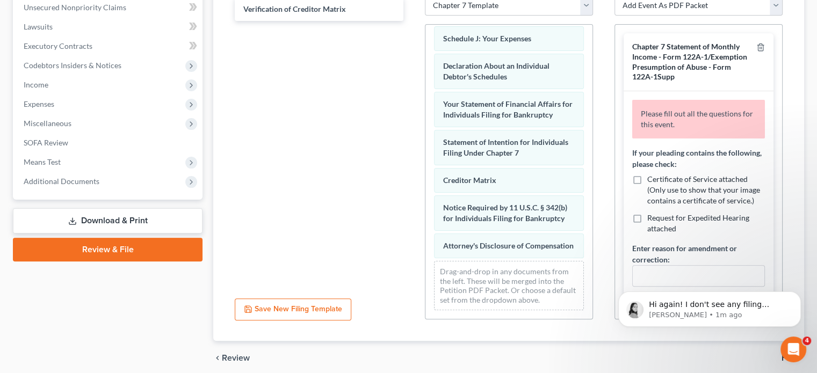
scroll to position [54, 0]
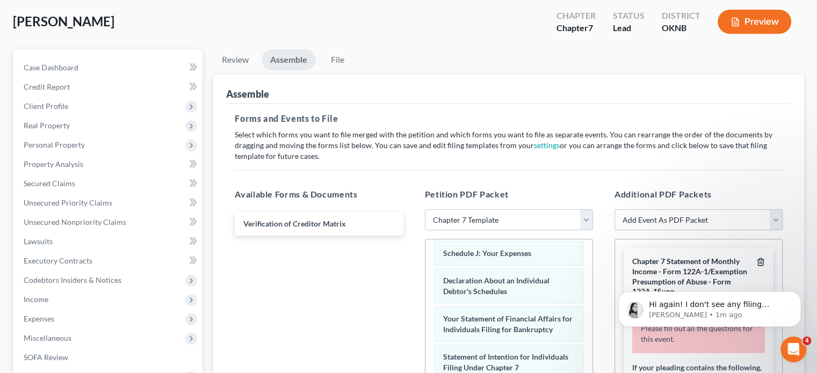
click at [756, 260] on icon "button" at bounding box center [760, 262] width 9 height 9
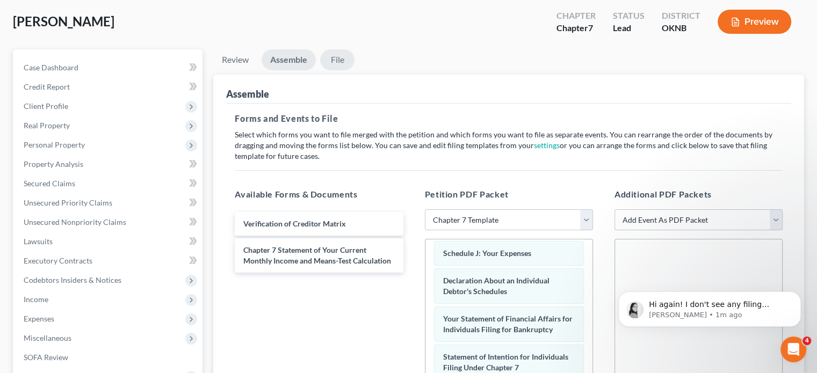
click at [336, 59] on link "File" at bounding box center [337, 59] width 34 height 21
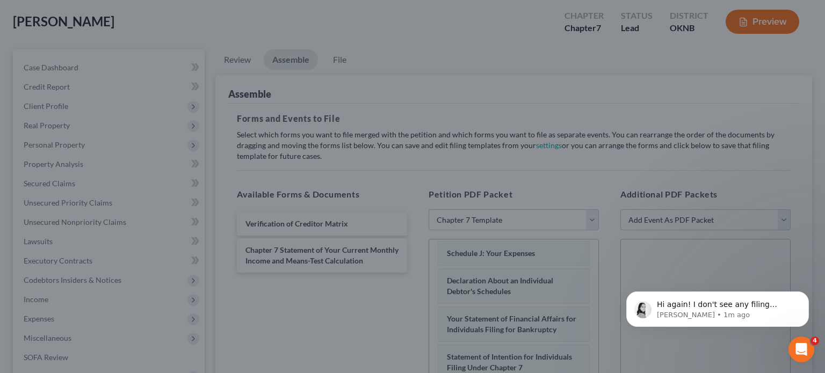
click at [244, 287] on div "Ready to File Your Case? Please make sure your packet is properly assembled bef…" at bounding box center [412, 186] width 825 height 373
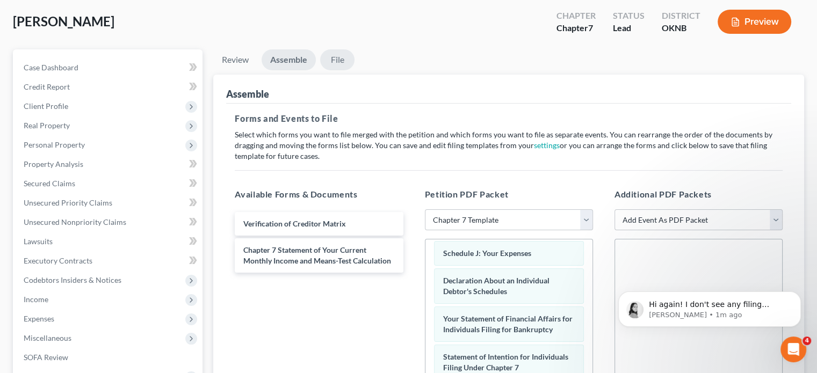
click at [339, 56] on link "File" at bounding box center [337, 59] width 34 height 21
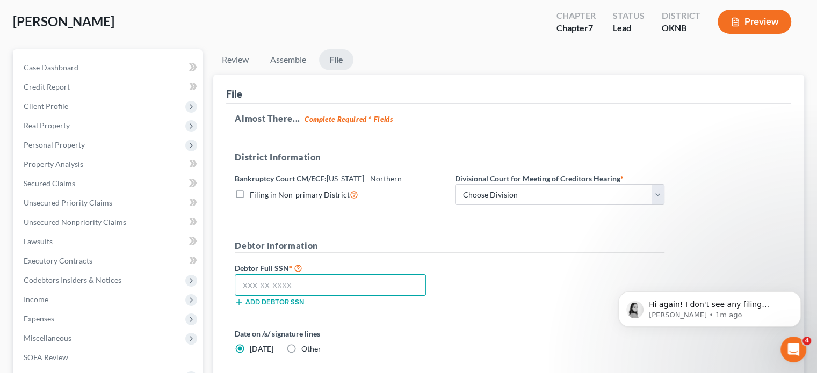
click at [245, 283] on input "text" at bounding box center [330, 284] width 191 height 21
type input "448-92-0183"
click at [660, 192] on select "Choose Division Tulsa" at bounding box center [559, 194] width 209 height 21
select select "0"
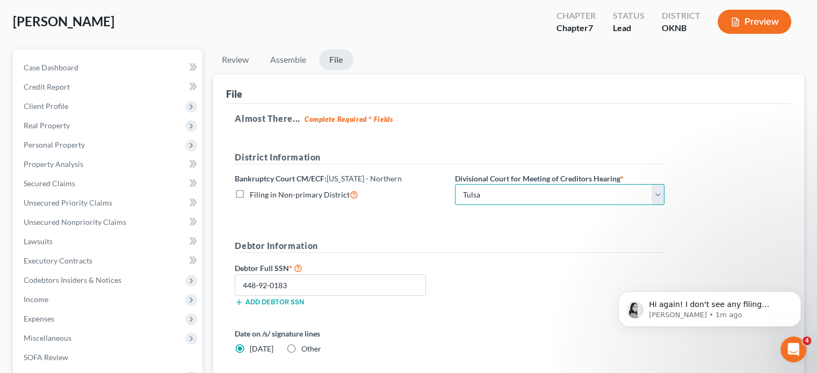
click at [455, 184] on select "Choose Division Tulsa" at bounding box center [559, 194] width 209 height 21
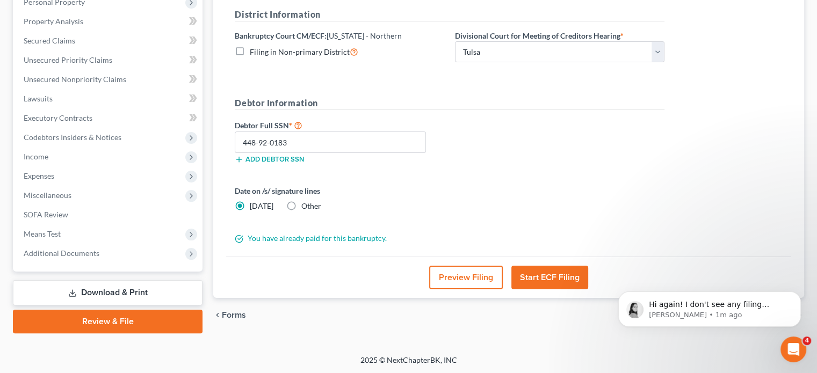
click at [549, 279] on button "Start ECF Filing" at bounding box center [549, 278] width 77 height 24
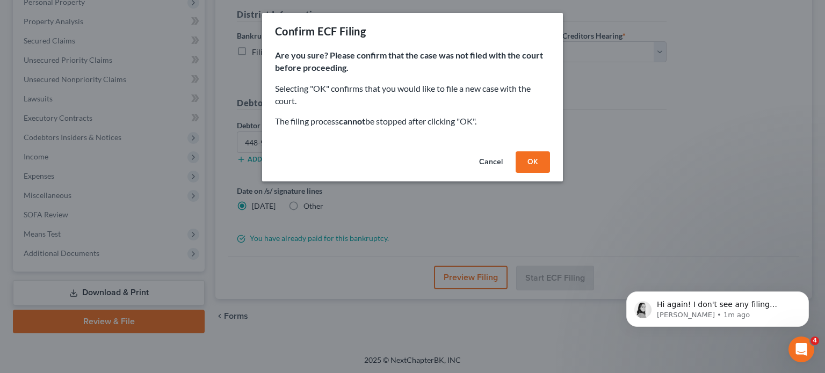
click at [531, 162] on button "OK" at bounding box center [532, 161] width 34 height 21
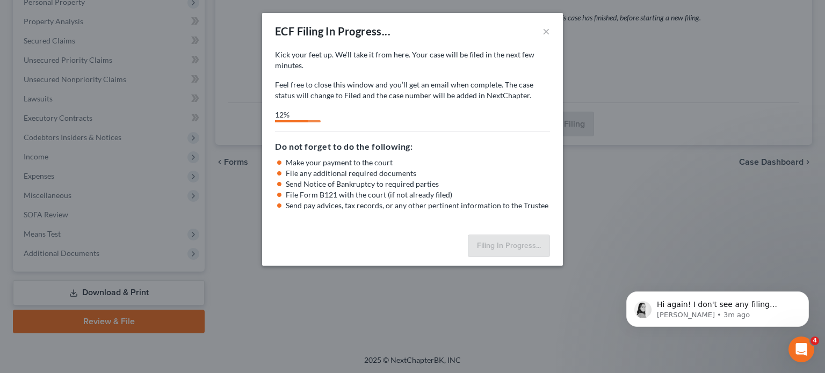
select select "0"
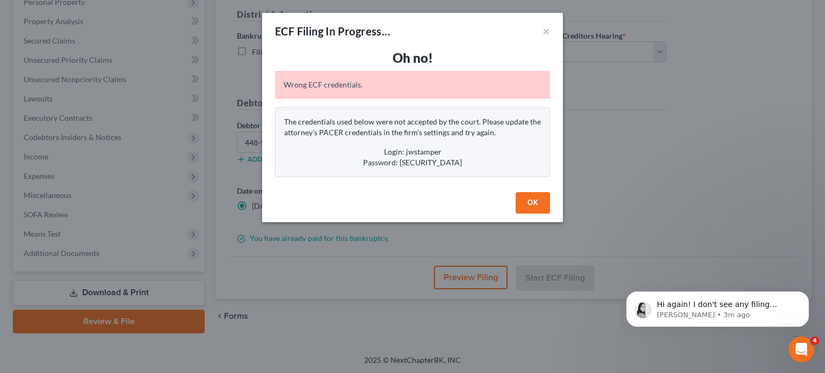
click at [531, 201] on button "OK" at bounding box center [532, 202] width 34 height 21
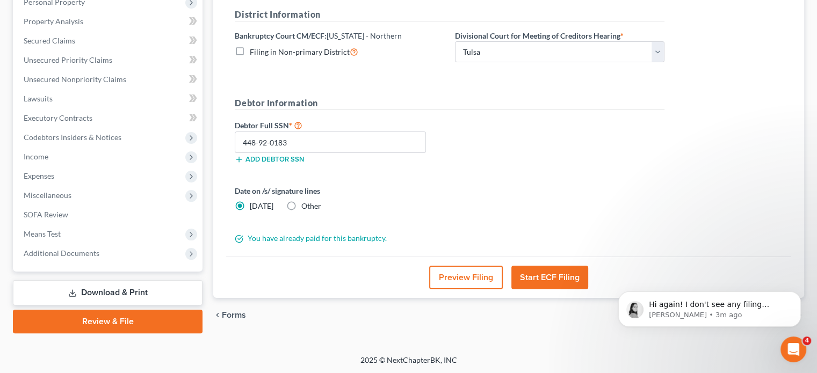
scroll to position [0, 0]
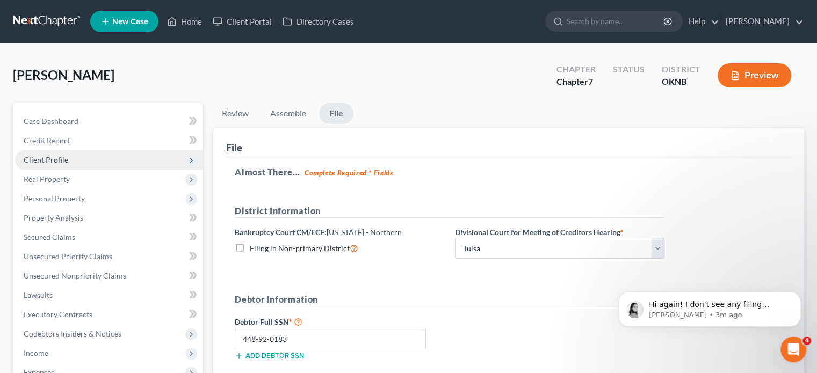
click at [69, 161] on span "Client Profile" at bounding box center [108, 159] width 187 height 19
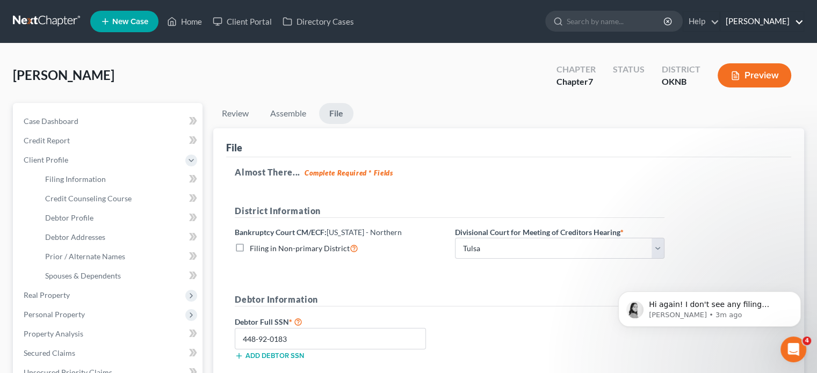
click at [744, 18] on link "[PERSON_NAME]" at bounding box center [761, 21] width 83 height 19
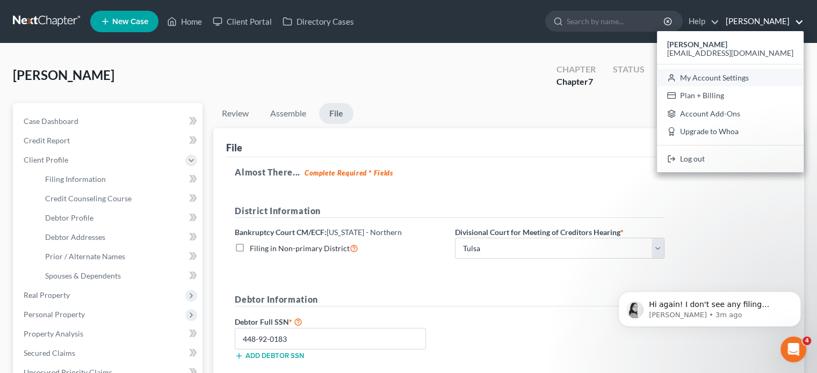
click at [744, 80] on link "My Account Settings" at bounding box center [730, 78] width 147 height 18
select select "64"
select select "23"
select select "37"
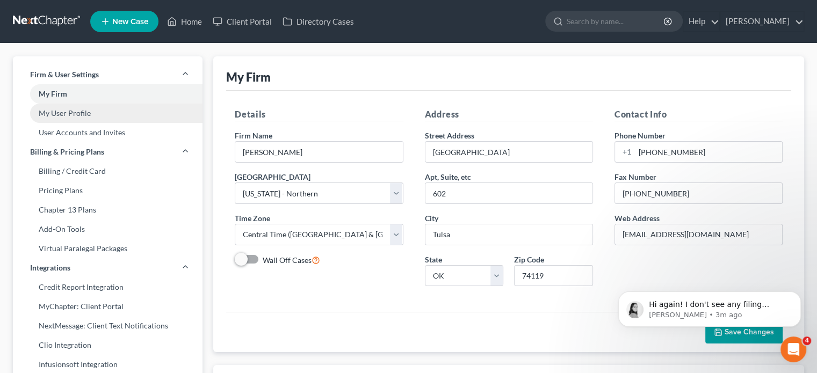
click at [86, 117] on link "My User Profile" at bounding box center [108, 113] width 190 height 19
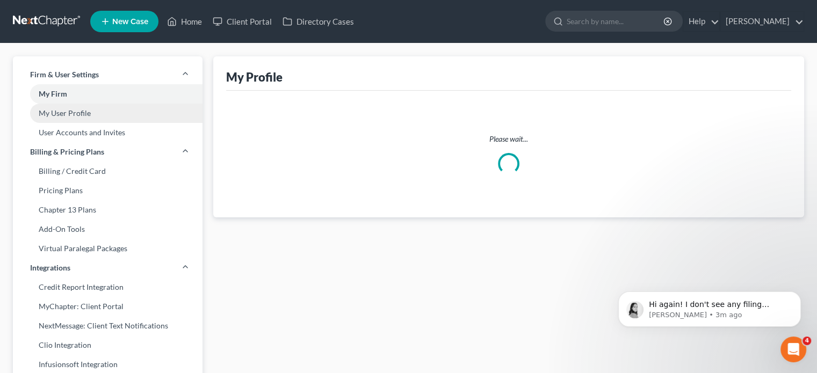
select select "37"
select select "64"
select select "attorney"
select select "0"
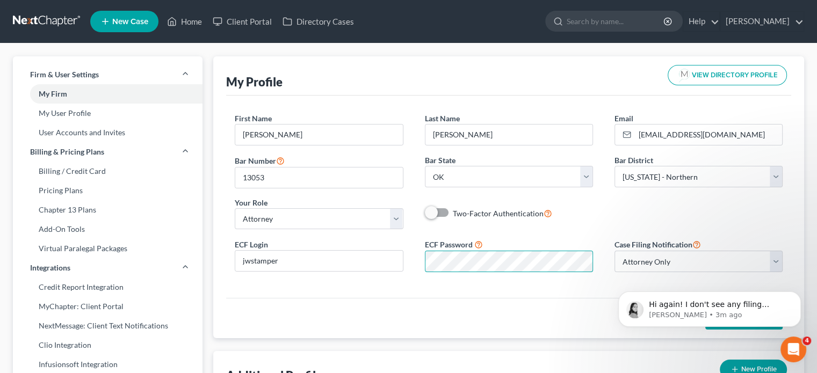
click at [389, 273] on div "ECF Login jwstamper ECF Password Case Filing Notification Select Attorney Only …" at bounding box center [508, 259] width 569 height 43
click at [577, 316] on div "Save Changes" at bounding box center [508, 318] width 565 height 40
click at [802, 295] on button "Dismiss notification" at bounding box center [797, 295] width 14 height 14
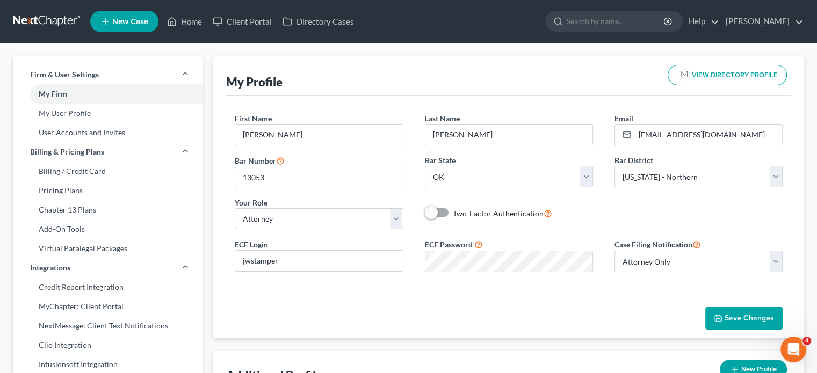
click at [750, 317] on span "Save Changes" at bounding box center [748, 318] width 49 height 9
click at [186, 21] on link "Home" at bounding box center [185, 21] width 46 height 19
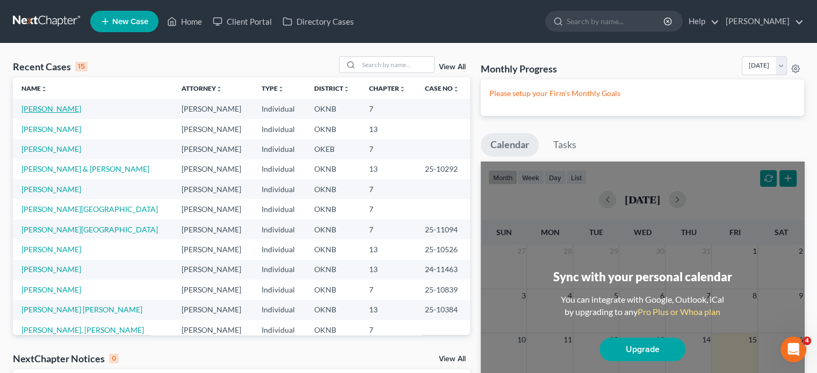
click at [70, 109] on link "Cain, Randolph" at bounding box center [51, 108] width 60 height 9
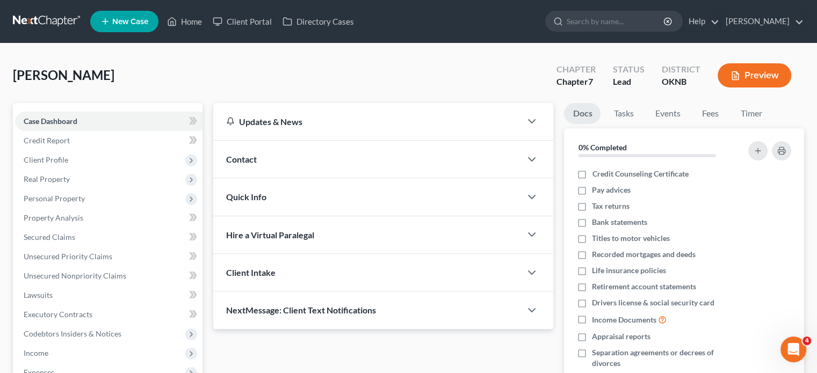
click at [70, 111] on div "Case Dashboard Payments Invoices Payments Payments Credit Report Client Profile…" at bounding box center [108, 285] width 190 height 365
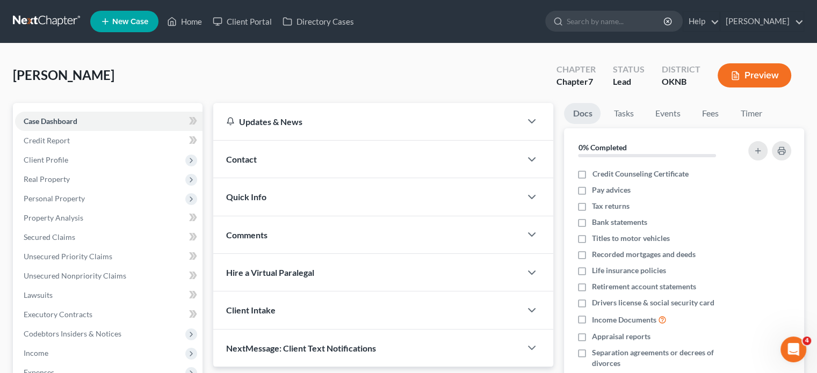
scroll to position [197, 0]
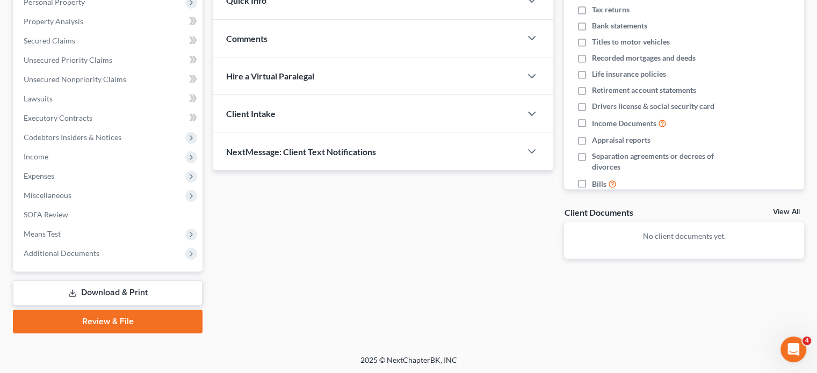
click at [148, 321] on link "Review & File" at bounding box center [108, 322] width 190 height 24
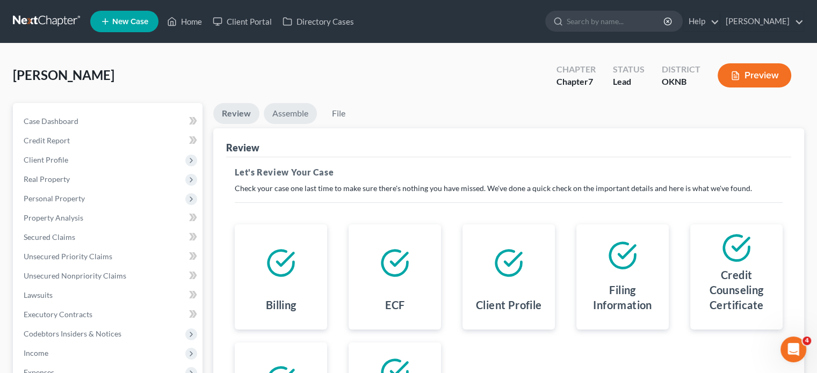
click at [299, 115] on link "Assemble" at bounding box center [290, 113] width 53 height 21
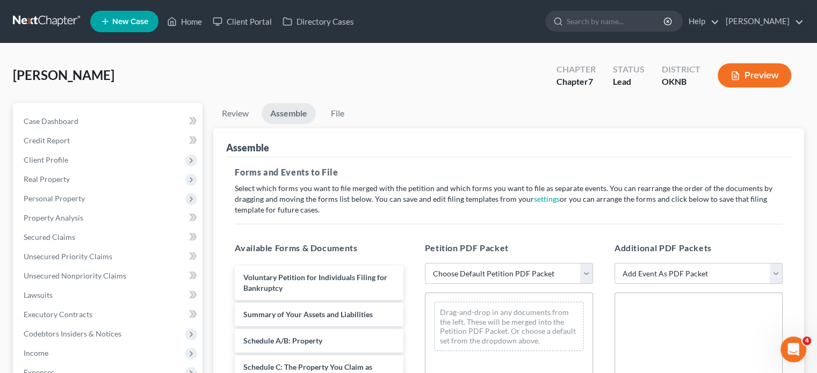
click at [586, 277] on select "Choose Default Petition PDF Packet Emergency Filing (Voluntary Petition and Cre…" at bounding box center [509, 273] width 168 height 21
click at [587, 274] on select "Choose Default Petition PDF Packet Emergency Filing (Voluntary Petition and Cre…" at bounding box center [509, 273] width 168 height 21
click at [529, 329] on div "Drag-and-drop in any documents from the left. These will be merged into the Pet…" at bounding box center [509, 326] width 150 height 49
click at [586, 275] on select "Choose Default Petition PDF Packet Emergency Filing (Voluntary Petition and Cre…" at bounding box center [509, 273] width 168 height 21
select select "1"
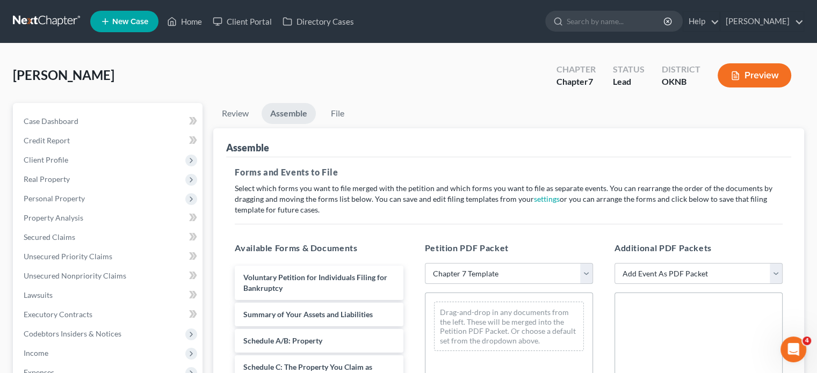
click at [425, 263] on select "Choose Default Petition PDF Packet Emergency Filing (Voluntary Petition and Cre…" at bounding box center [509, 273] width 168 height 21
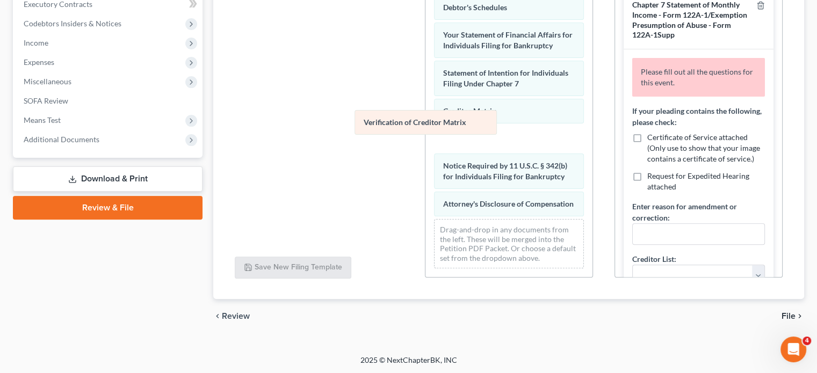
scroll to position [324, 0]
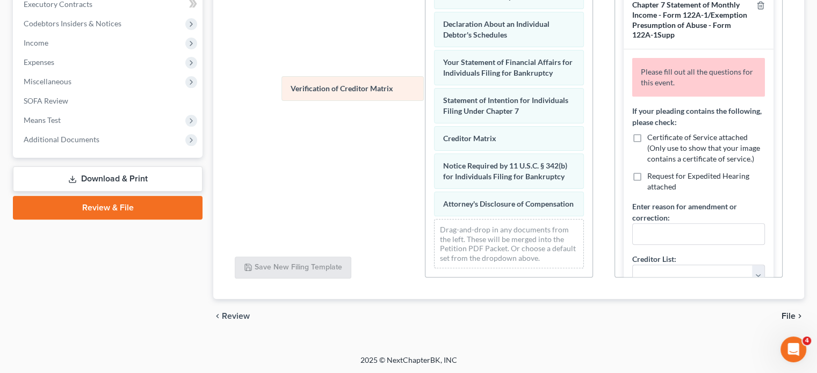
drag, startPoint x: 488, startPoint y: 125, endPoint x: 335, endPoint y: 84, distance: 158.5
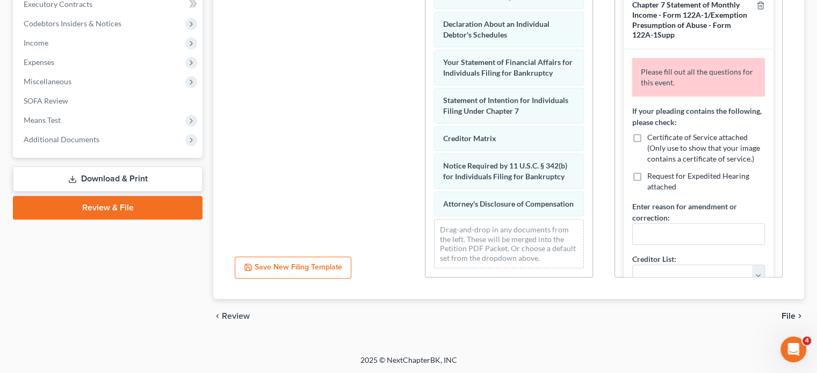
scroll to position [42, 0]
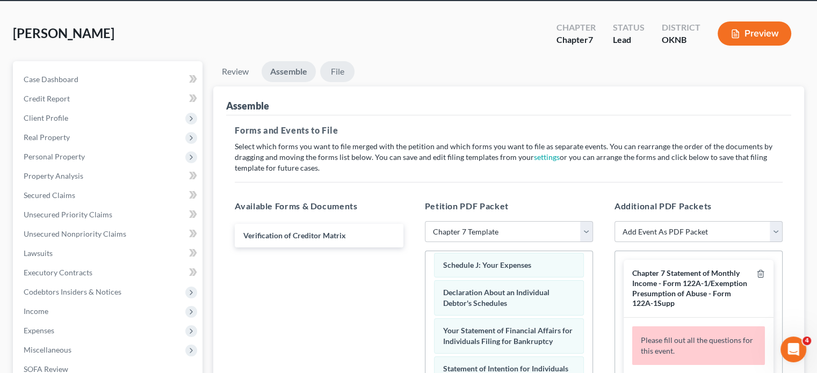
click at [339, 70] on link "File" at bounding box center [337, 71] width 34 height 21
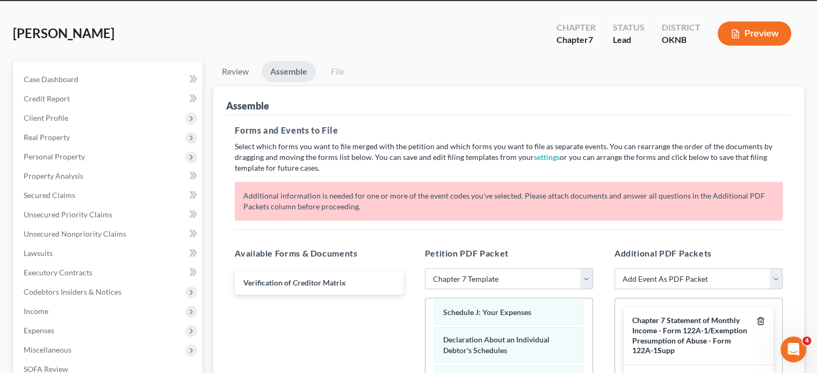
click at [756, 323] on icon "button" at bounding box center [760, 321] width 9 height 9
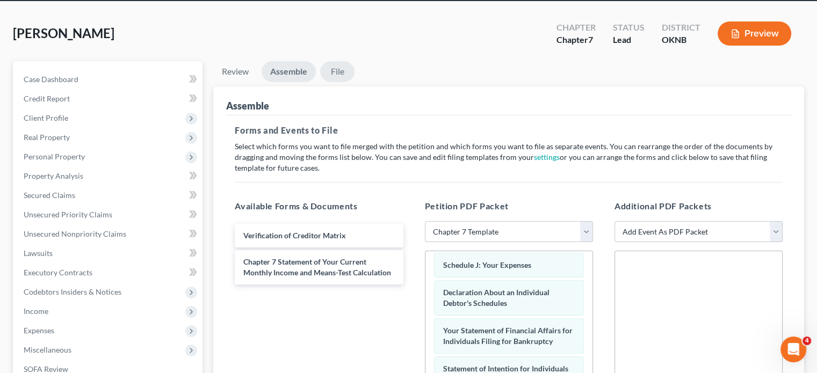
click at [344, 72] on link "File" at bounding box center [337, 71] width 34 height 21
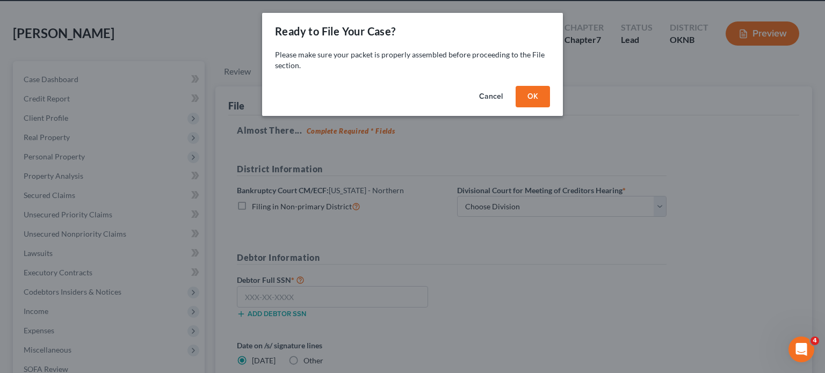
click at [244, 297] on div "Ready to File Your Case? Please make sure your packet is properly assembled bef…" at bounding box center [412, 186] width 825 height 373
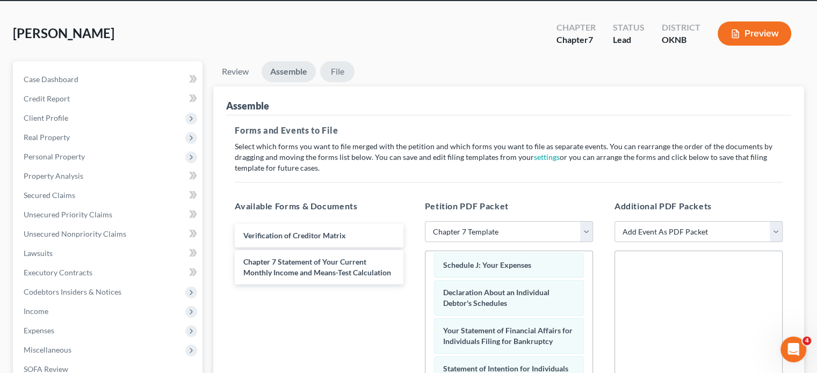
click at [328, 70] on link "File" at bounding box center [337, 71] width 34 height 21
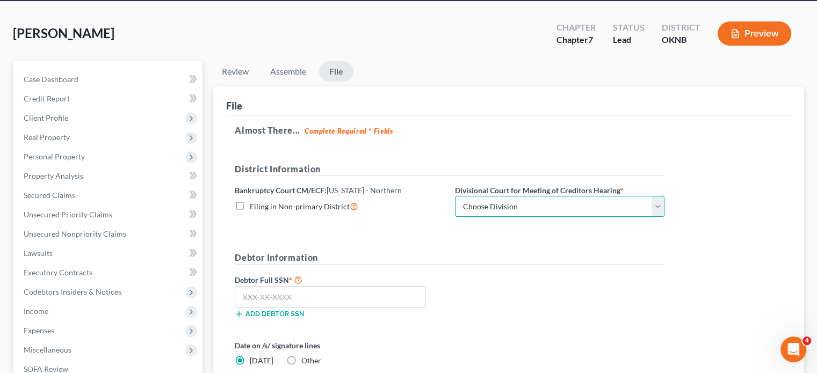
click at [659, 210] on select "Choose Division Tulsa" at bounding box center [559, 206] width 209 height 21
select select "0"
click at [455, 196] on select "Choose Division Tulsa" at bounding box center [559, 206] width 209 height 21
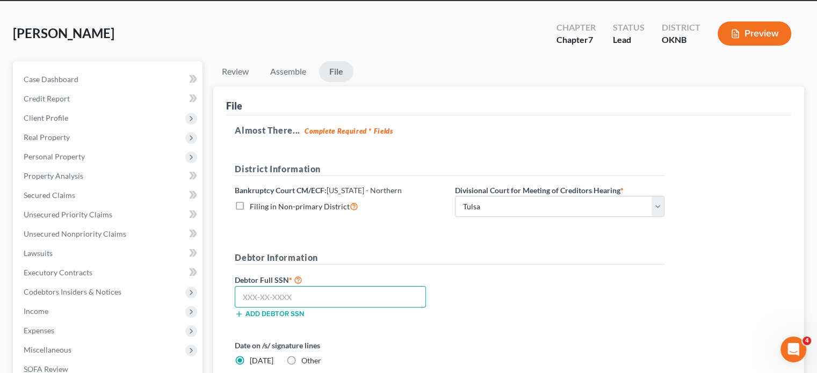
click at [246, 297] on input "text" at bounding box center [330, 296] width 191 height 21
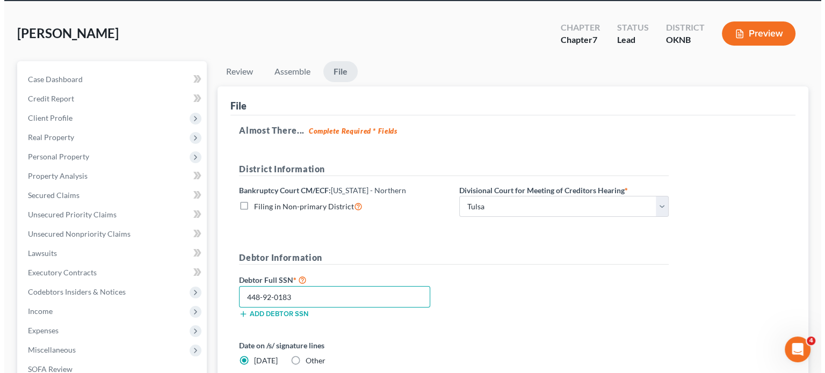
scroll to position [197, 0]
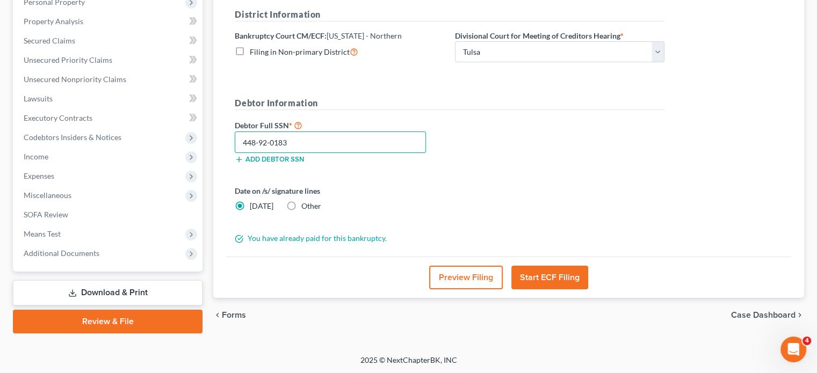
type input "448-92-0183"
click at [561, 277] on button "Start ECF Filing" at bounding box center [549, 278] width 77 height 24
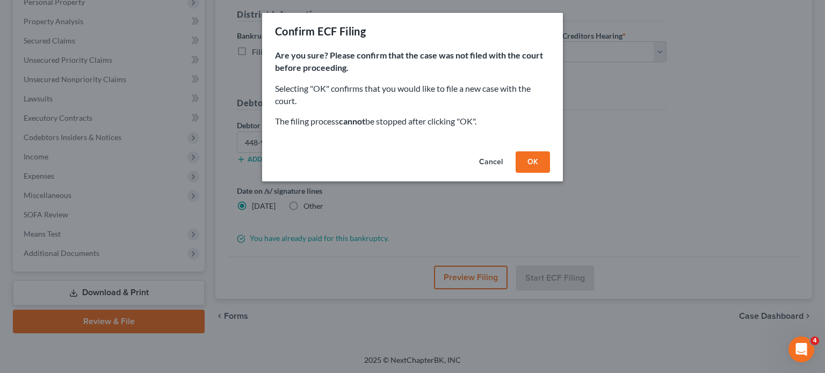
click at [540, 161] on button "OK" at bounding box center [532, 161] width 34 height 21
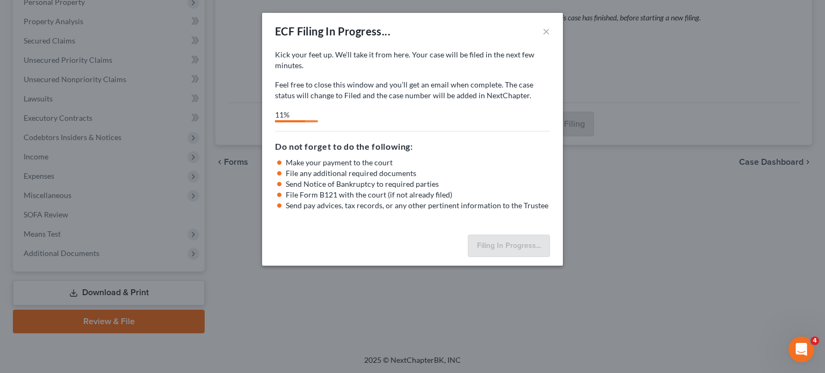
select select "0"
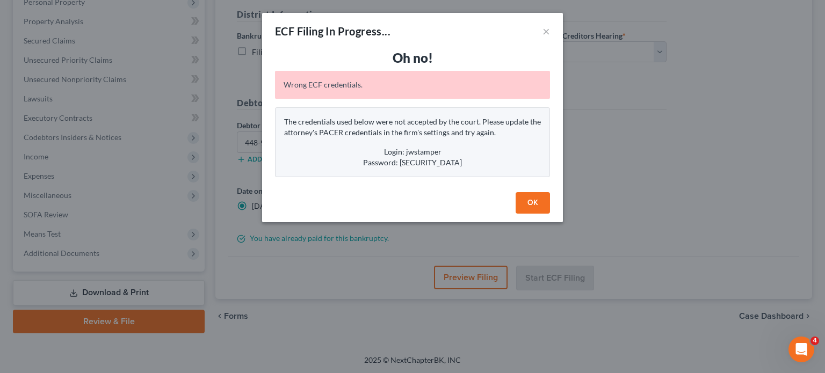
click at [801, 355] on icon "Open Intercom Messenger" at bounding box center [801, 350] width 18 height 18
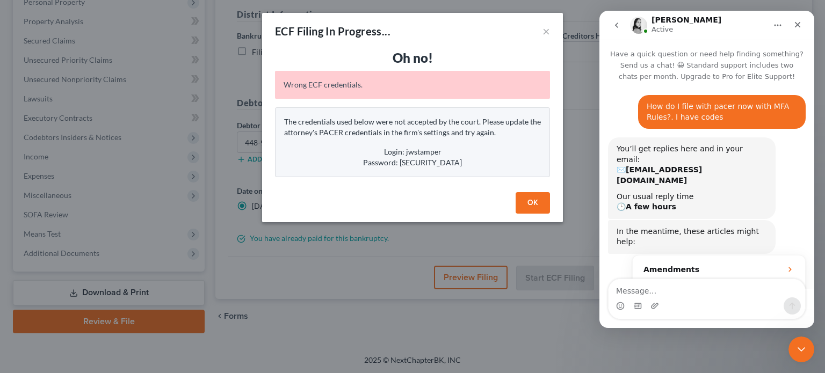
scroll to position [1, 0]
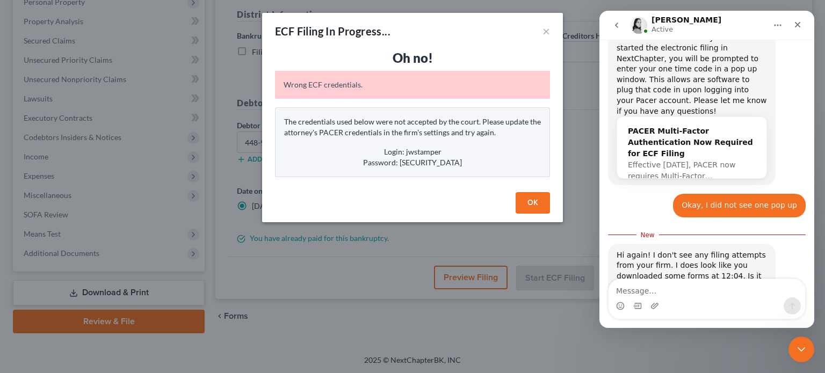
click at [681, 289] on textarea "Message…" at bounding box center [706, 288] width 197 height 18
click at [698, 289] on textarea "Wrong ECF Credentials itstates" at bounding box center [706, 288] width 197 height 18
type textarea "Wrong ECF Credentials it states"
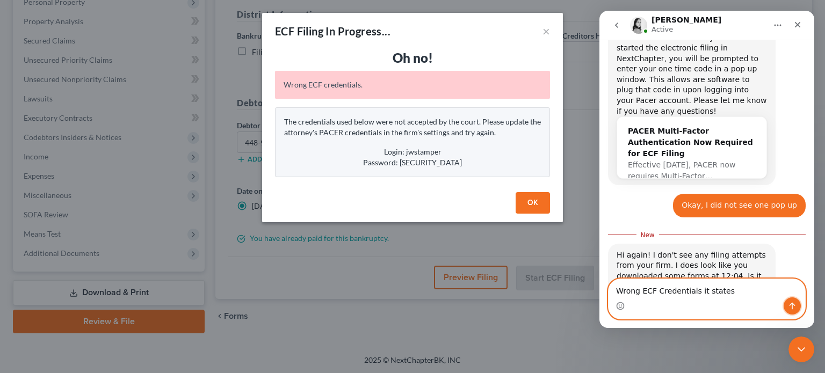
click at [792, 304] on icon "Send a message…" at bounding box center [792, 306] width 6 height 7
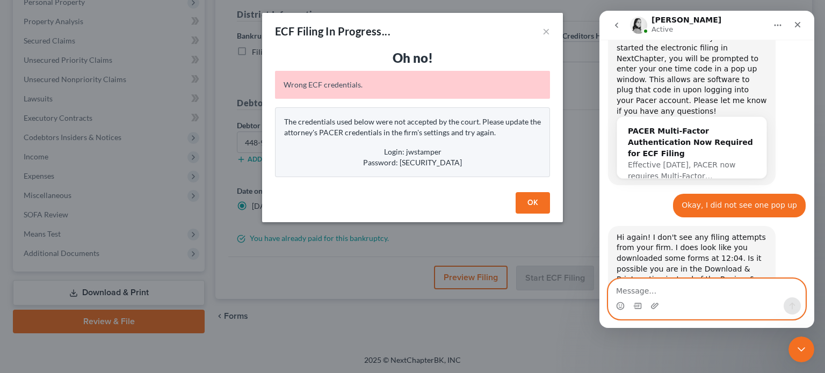
scroll to position [432, 0]
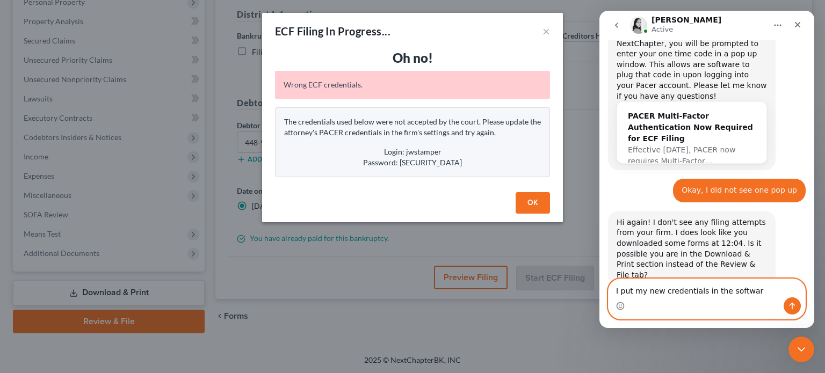
type textarea "I put my new credentials in the software"
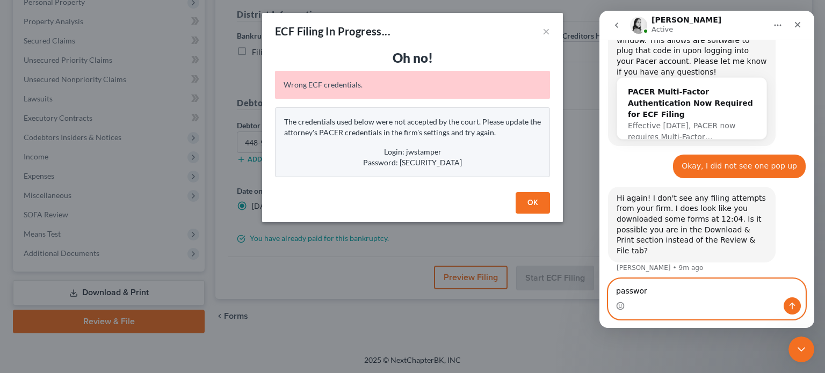
type textarea "password"
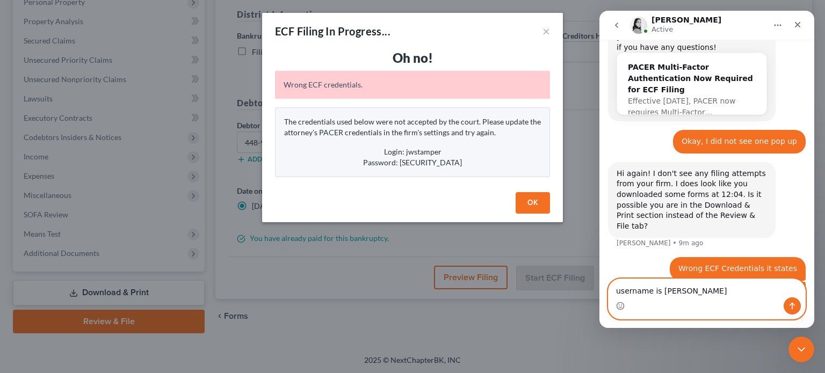
type textarea "username is same"
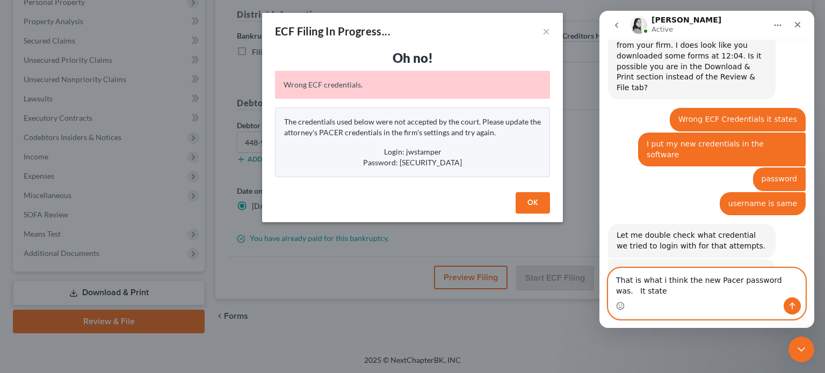
scroll to position [630, 0]
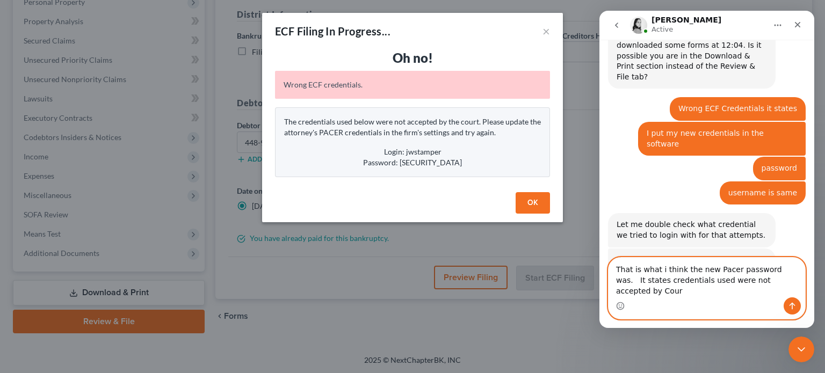
type textarea "That is what i think the new Pacer password was. It states credentials used wer…"
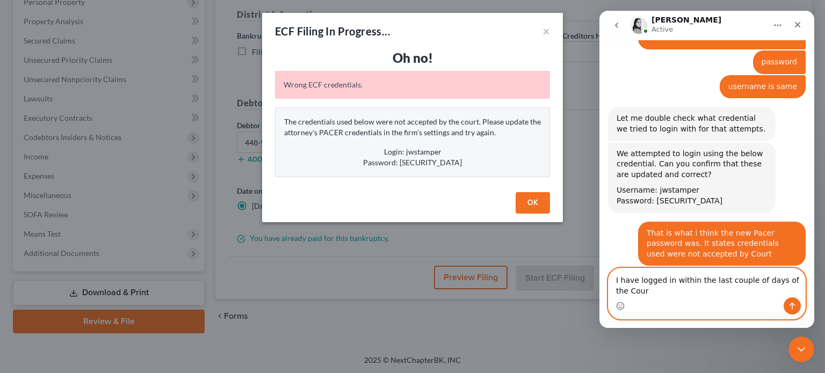
scroll to position [747, 0]
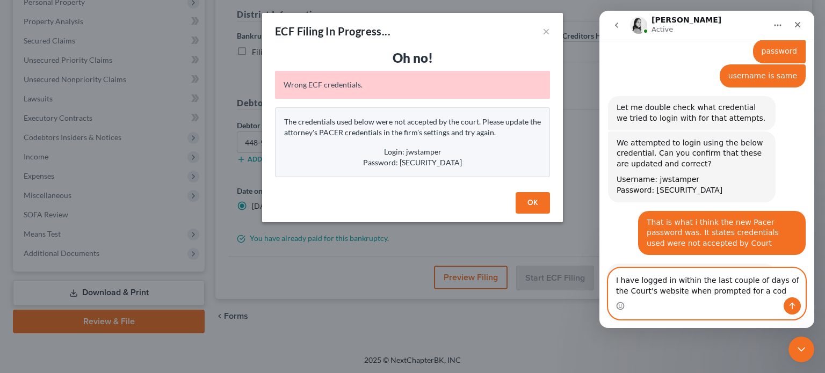
type textarea "I have logged in within the last couple of days of the Court's website when pro…"
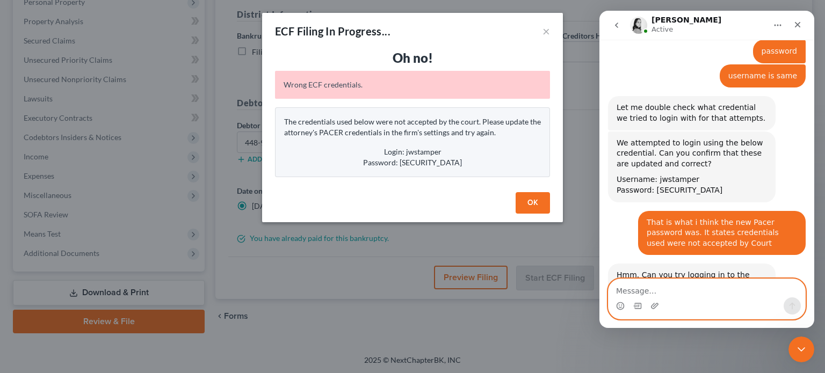
scroll to position [789, 0]
